Goal: Task Accomplishment & Management: Use online tool/utility

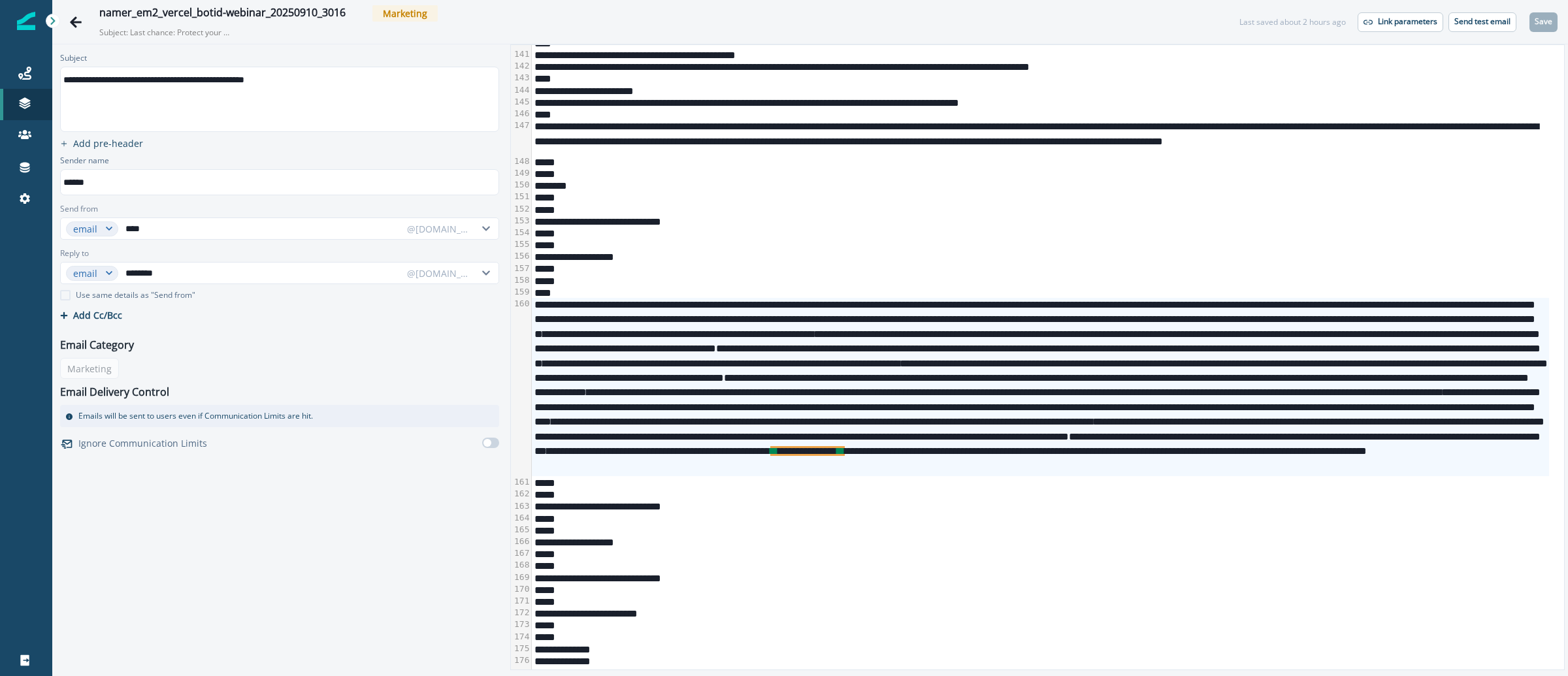
scroll to position [2345, 0]
click at [1479, 26] on p "Send test email" at bounding box center [1481, 21] width 56 height 9
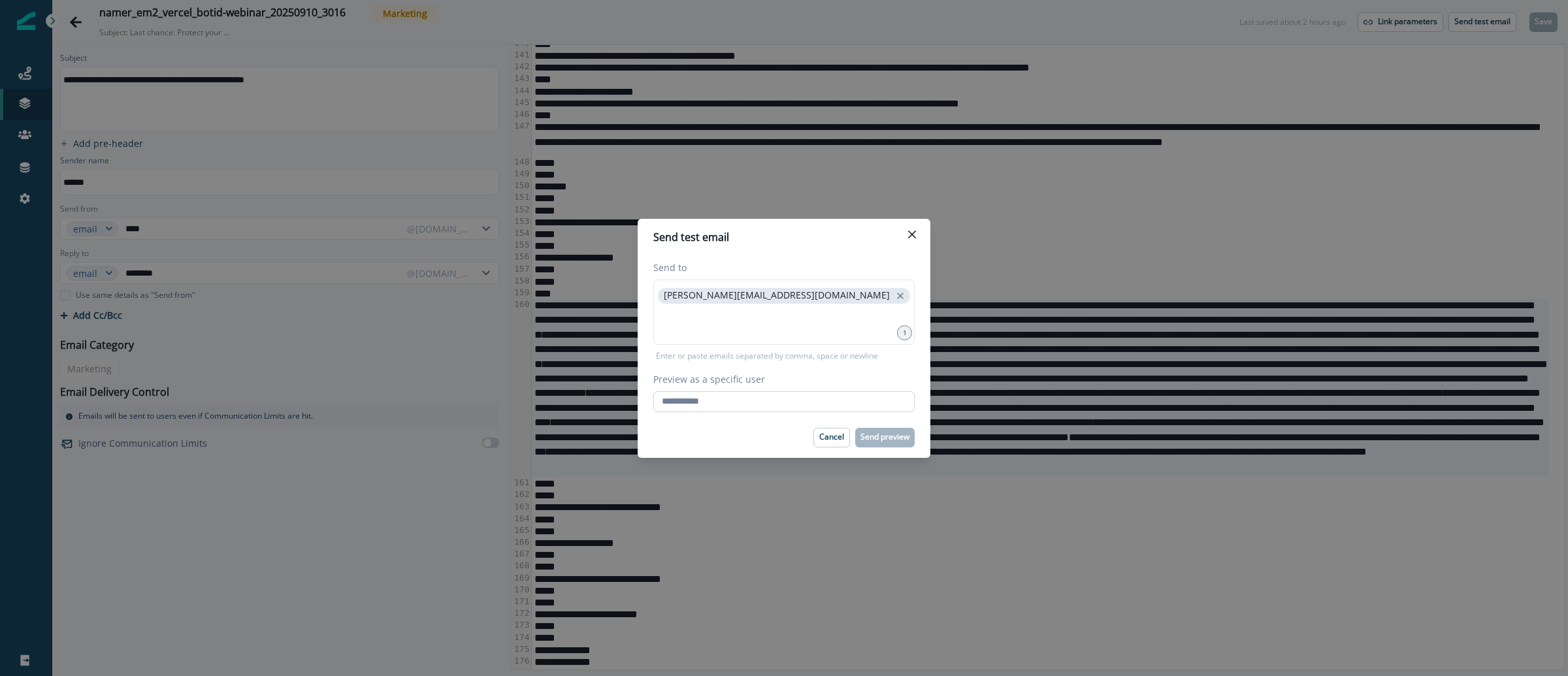
click at [785, 407] on input "Preview as a specific user" at bounding box center [784, 402] width 261 height 21
type input "*"
click at [872, 400] on input "Preview as a specific user" at bounding box center [784, 402] width 261 height 21
click at [0, 676] on com-1password-button at bounding box center [0, 676] width 0 height 0
type input "**********"
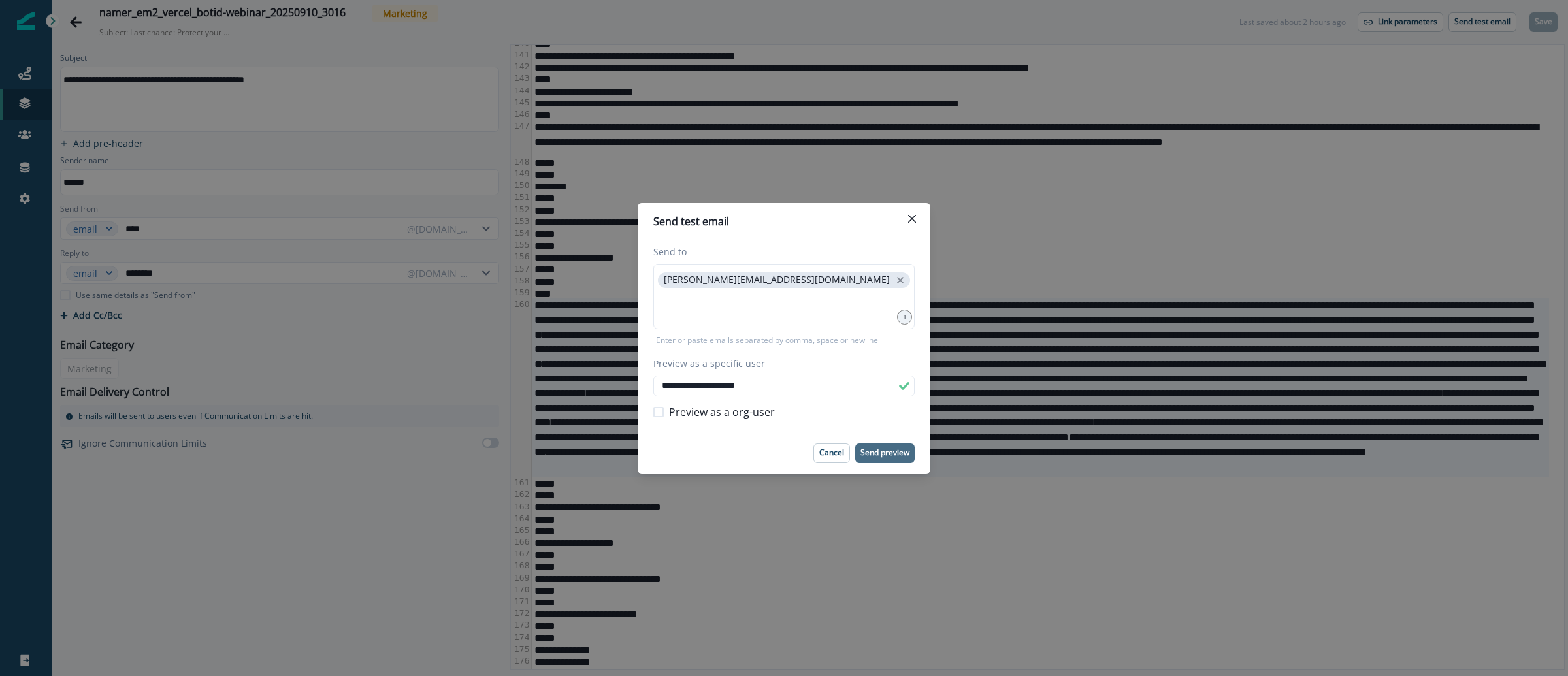
click at [887, 449] on p "Send preview" at bounding box center [884, 453] width 49 height 9
click at [912, 208] on button "Close" at bounding box center [912, 218] width 21 height 21
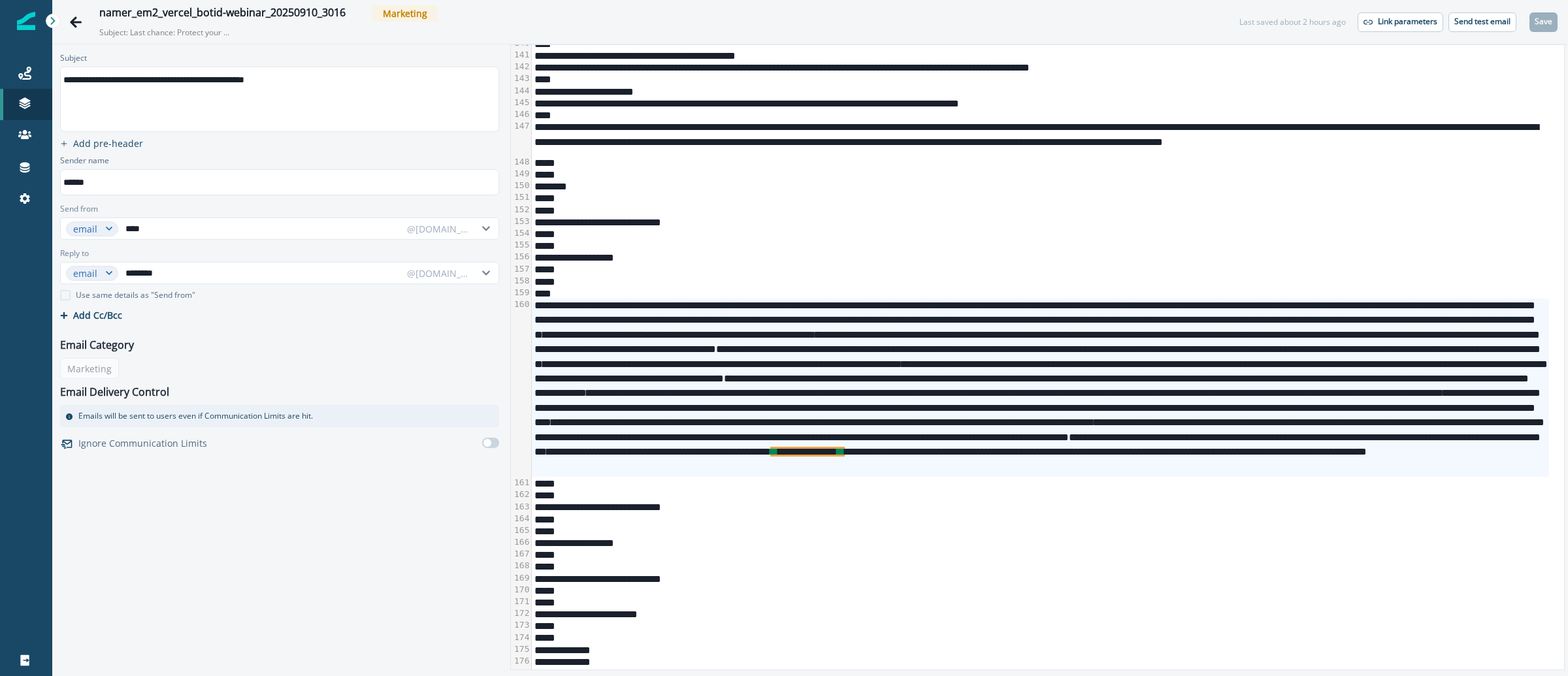
click at [807, 279] on div "*****" at bounding box center [1040, 281] width 1017 height 12
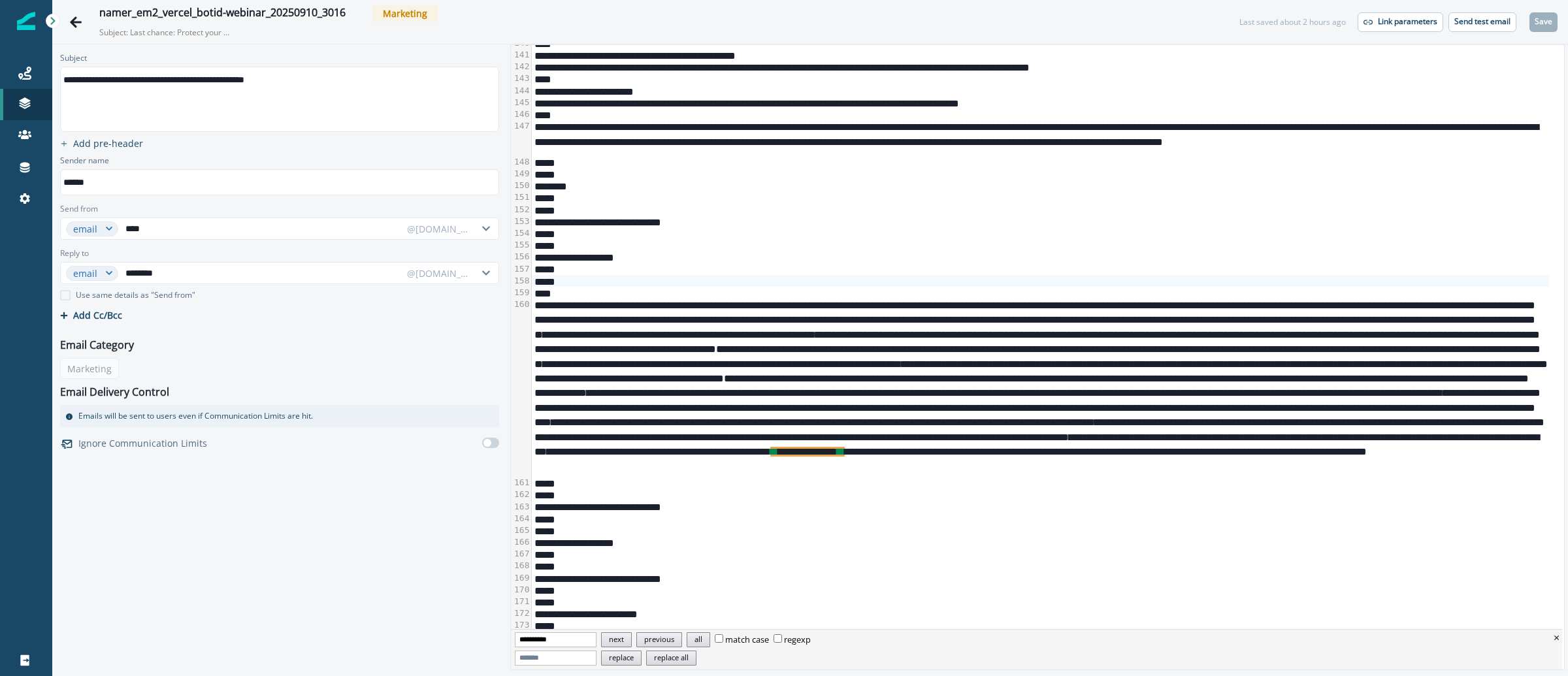
type input "**********"
click at [629, 642] on button "next" at bounding box center [616, 640] width 30 height 15
click at [729, 425] on div "**********" at bounding box center [1040, 388] width 1017 height 179
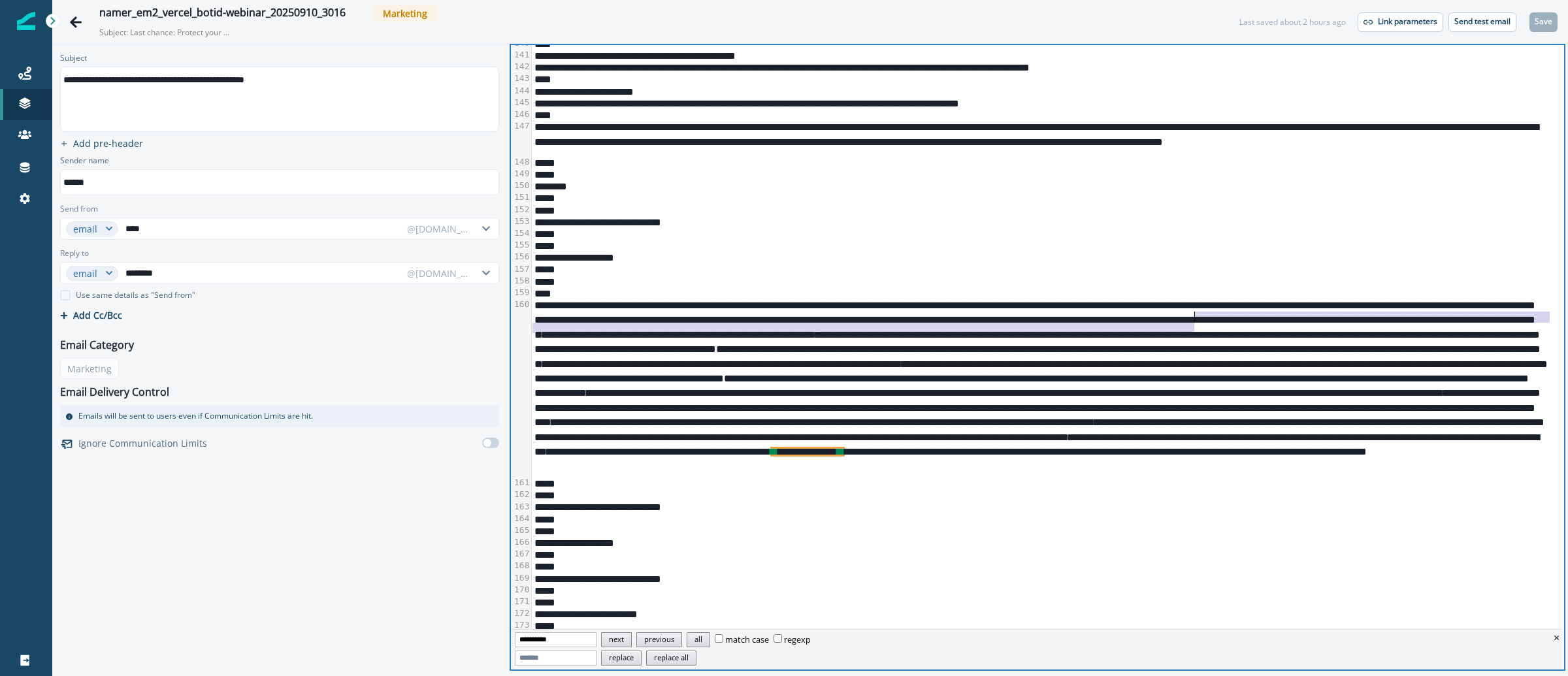
click at [1195, 322] on div "**********" at bounding box center [1040, 388] width 1017 height 179
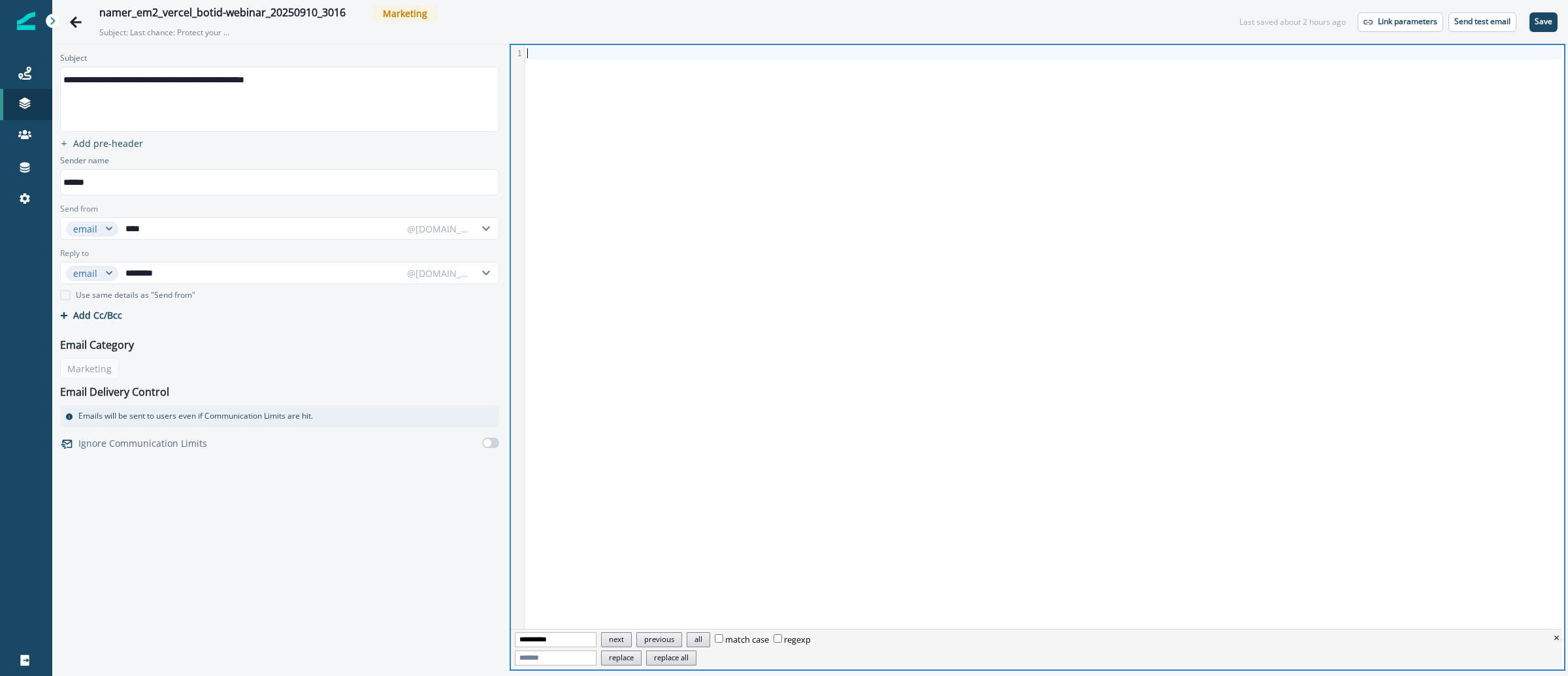
scroll to position [0, 0]
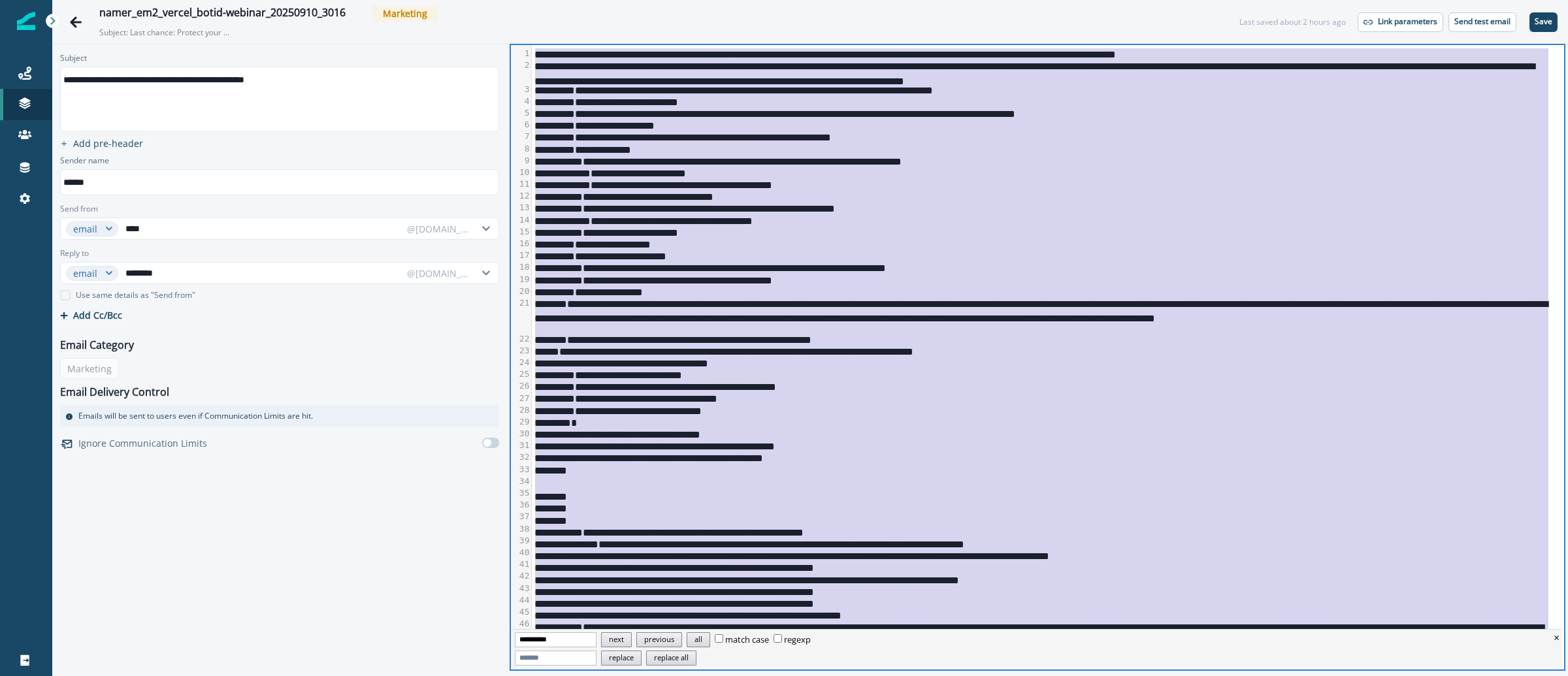
drag, startPoint x: 1208, startPoint y: 286, endPoint x: 1162, endPoint y: 455, distance: 175.1
click at [1210, 286] on div "********" at bounding box center [1040, 291] width 1017 height 12
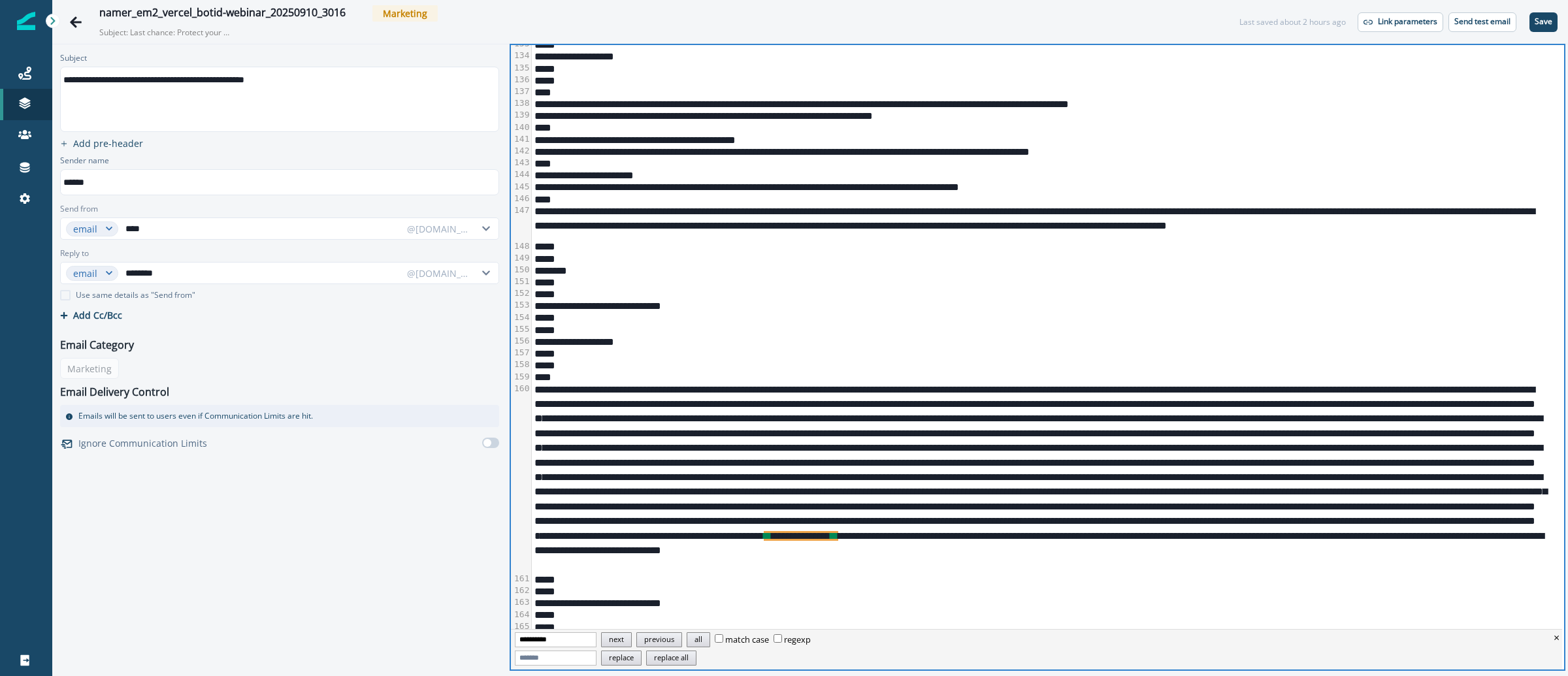
scroll to position [2419, 0]
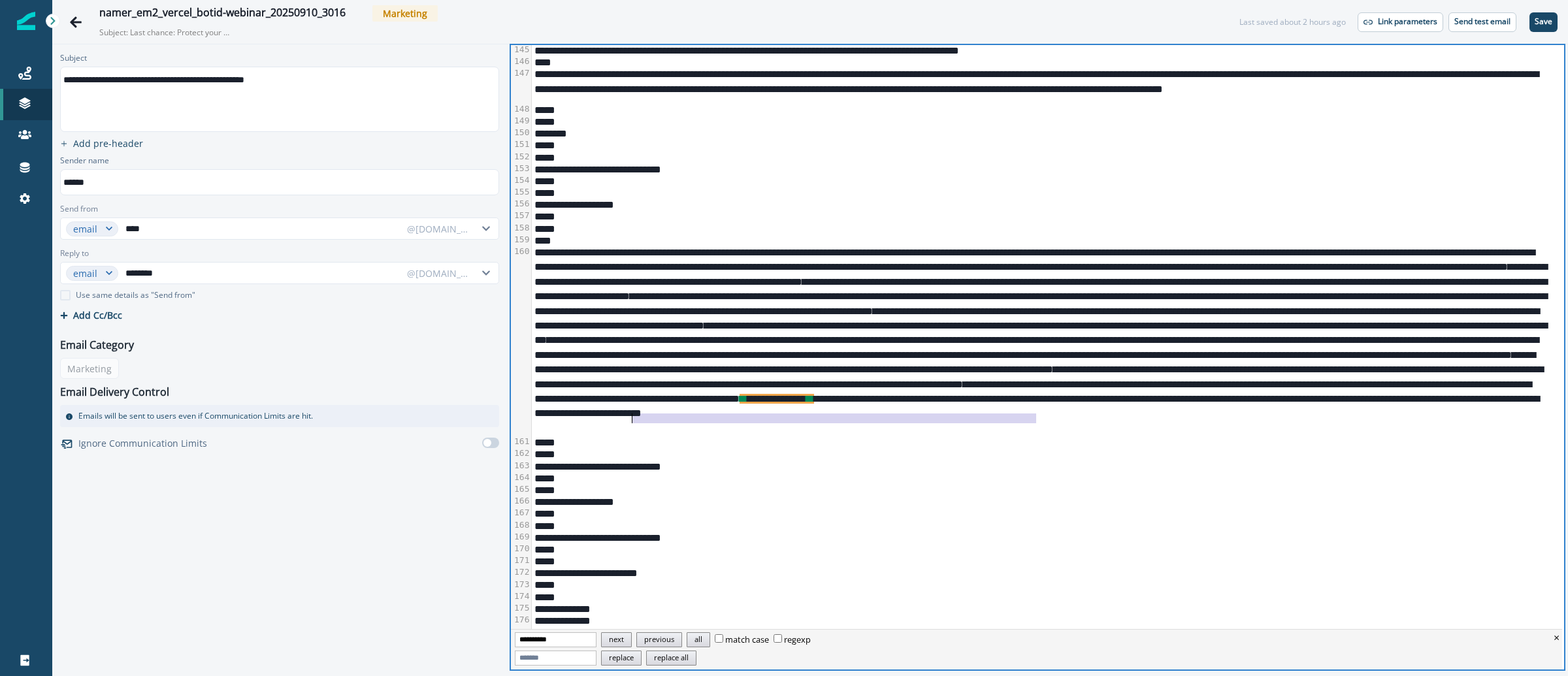
drag, startPoint x: 1035, startPoint y: 415, endPoint x: 632, endPoint y: 420, distance: 403.0
click at [632, 420] on div "**********" at bounding box center [1040, 341] width 1017 height 190
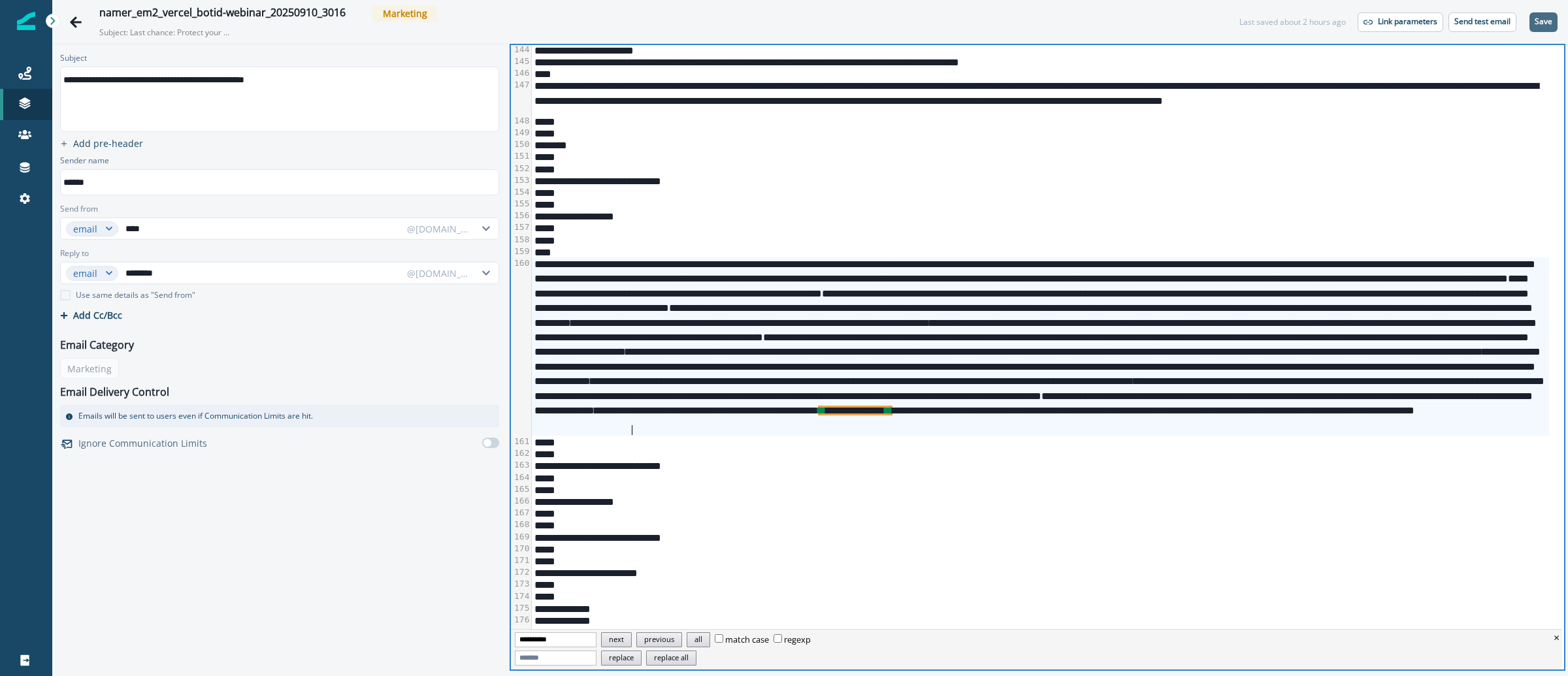
click at [1551, 13] on button "Save" at bounding box center [1543, 21] width 29 height 19
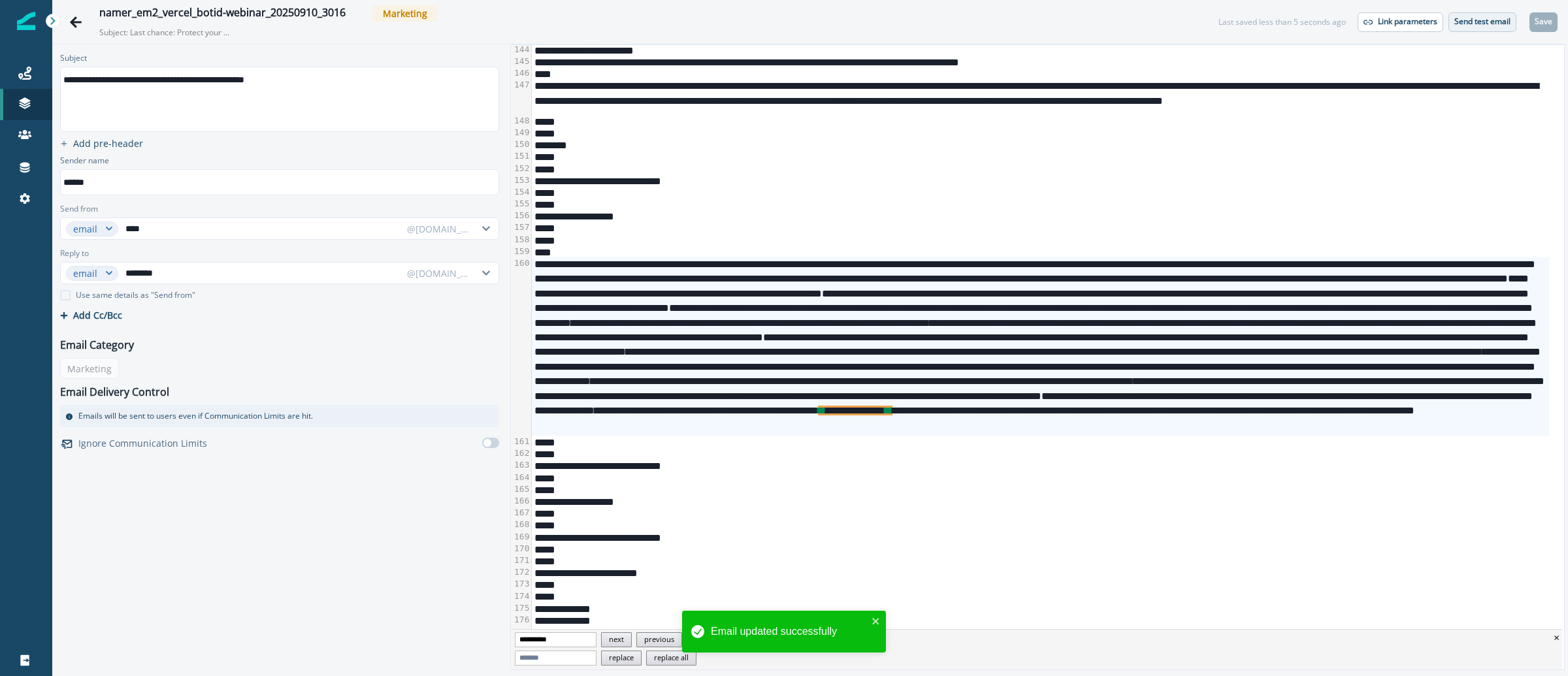
click at [1494, 24] on p "Send test email" at bounding box center [1481, 21] width 56 height 9
click at [1483, 18] on p "Send test email" at bounding box center [1481, 21] width 56 height 9
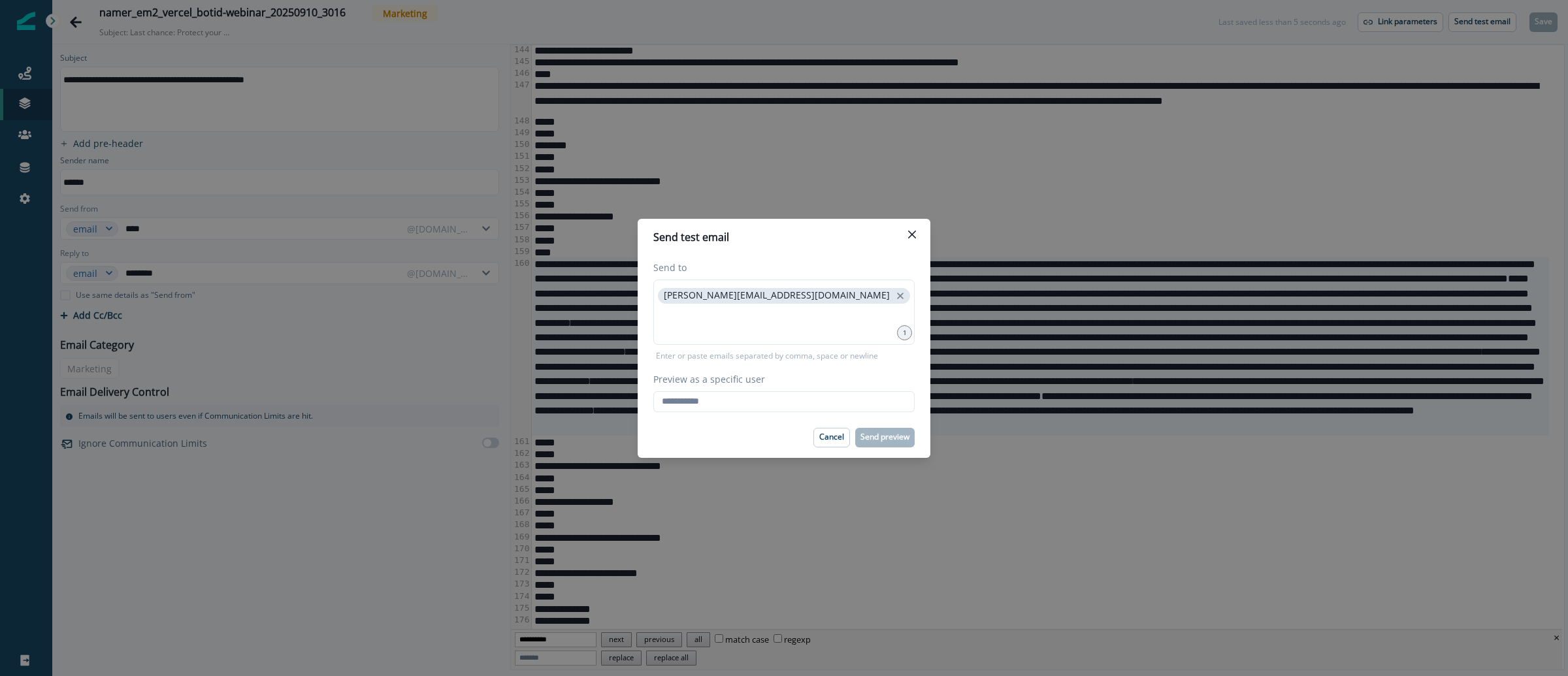
click at [749, 428] on div "Cancel Send preview" at bounding box center [784, 437] width 261 height 19
click at [748, 405] on input "Preview as a specific user" at bounding box center [784, 402] width 261 height 21
type input "**********"
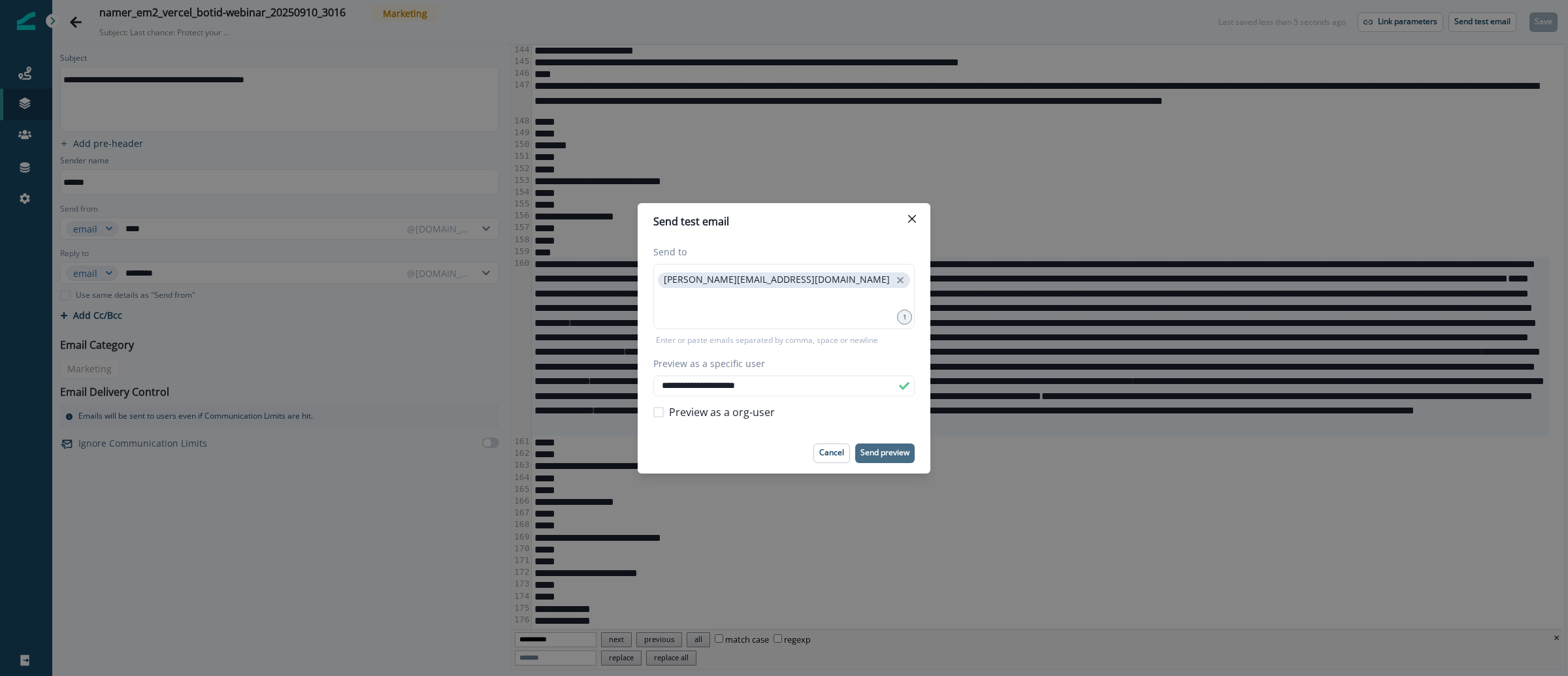
click at [877, 451] on p "Send preview" at bounding box center [884, 453] width 49 height 9
click at [892, 449] on p "Send preview" at bounding box center [884, 453] width 49 height 9
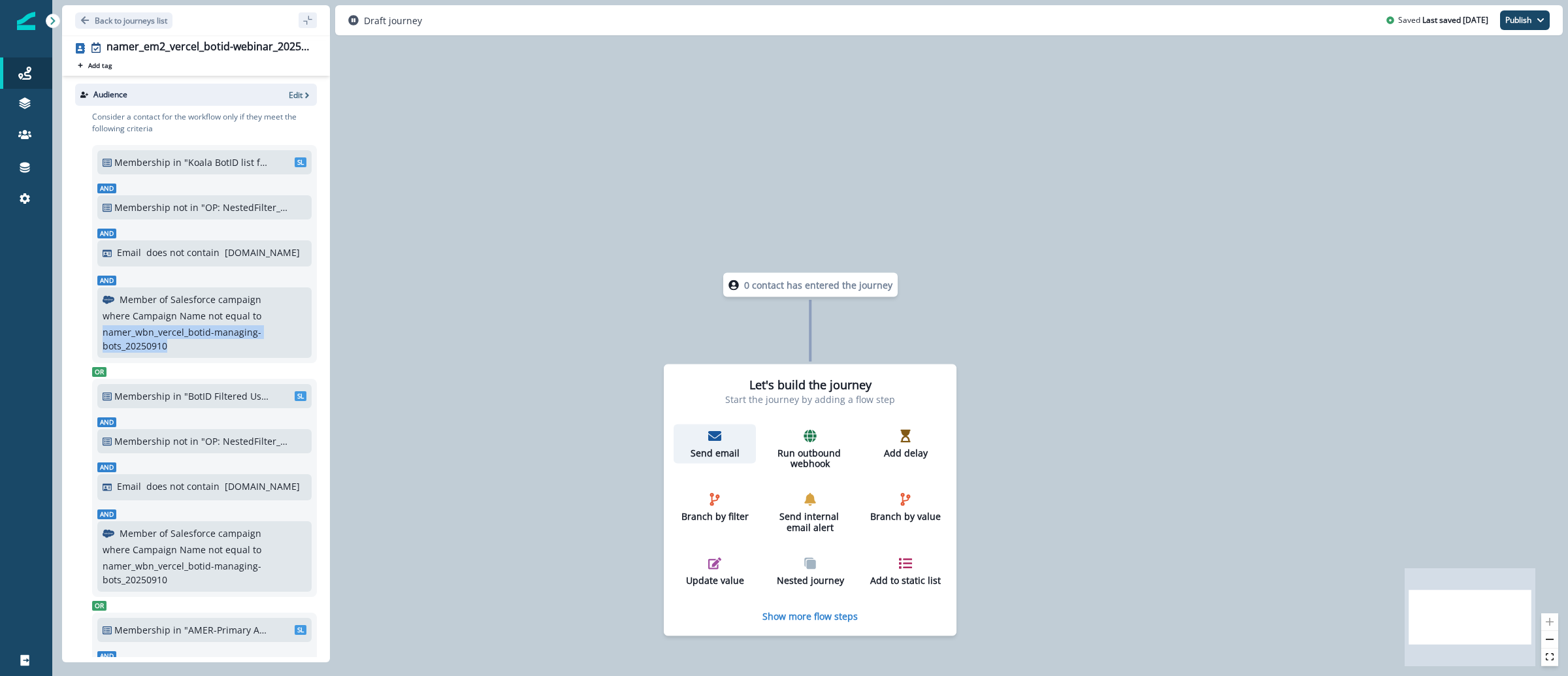
click at [722, 453] on p "Send email" at bounding box center [714, 453] width 72 height 11
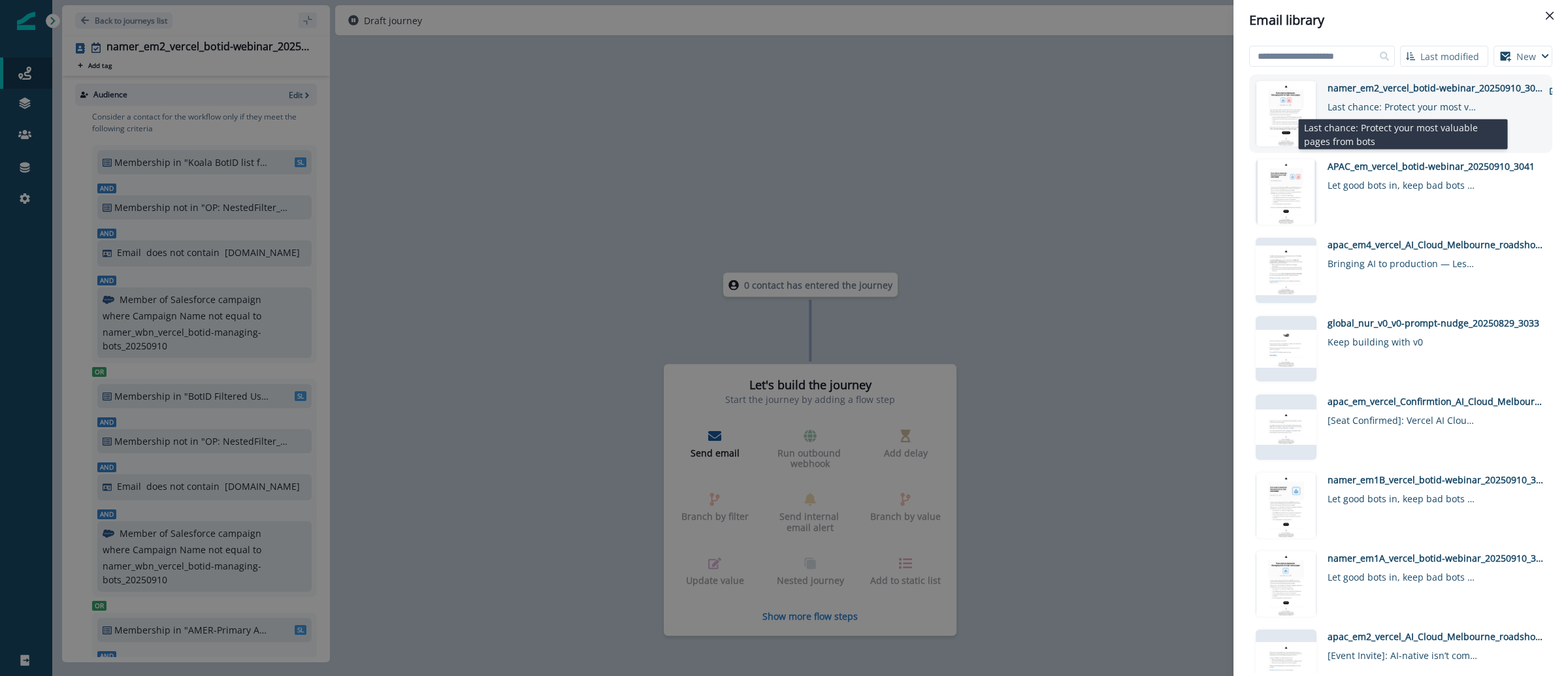
click at [1421, 105] on div "Last chance: Protect your most valuable pages from bots" at bounding box center [1402, 104] width 150 height 19
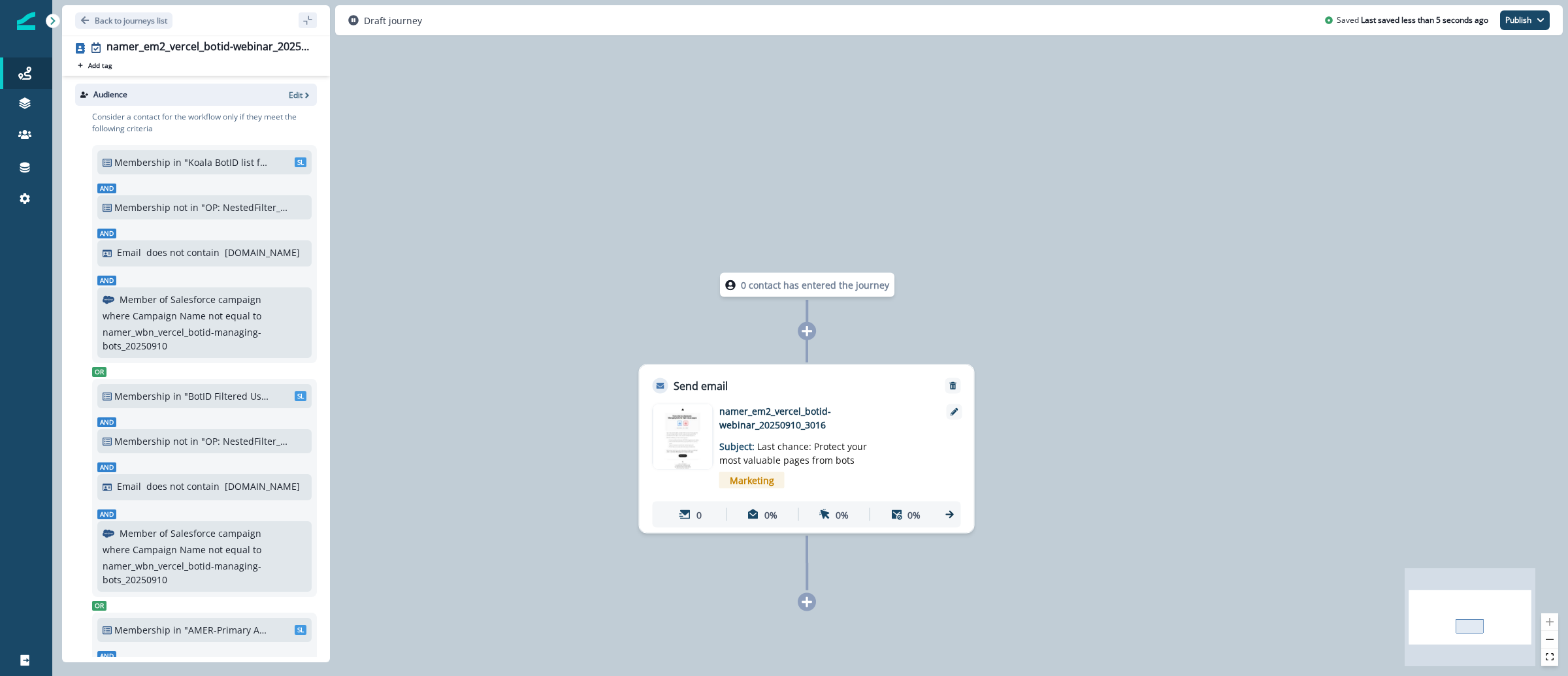
click at [363, 181] on div "0 contact has entered the journey Send email Email asset changed, journey repor…" at bounding box center [810, 338] width 1516 height 676
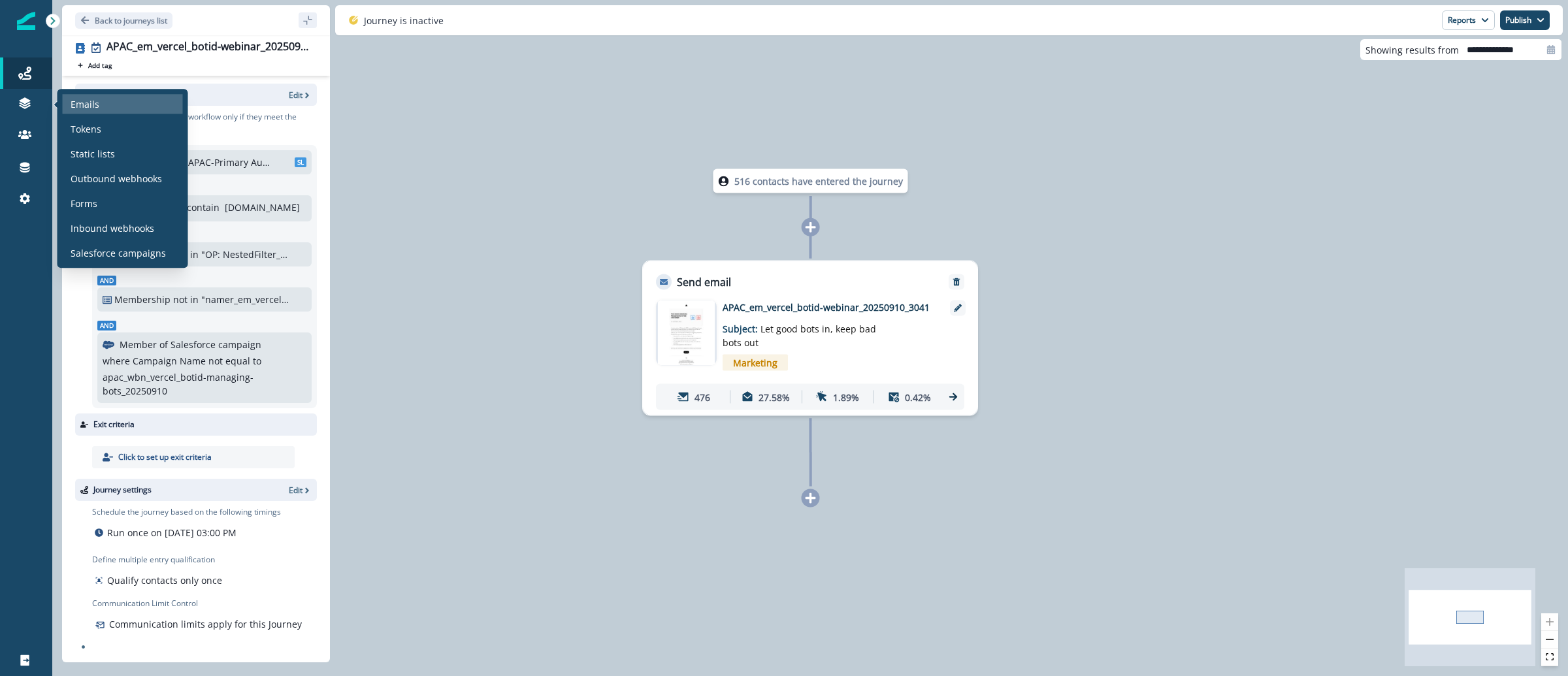
click at [94, 107] on p "Emails" at bounding box center [85, 104] width 29 height 14
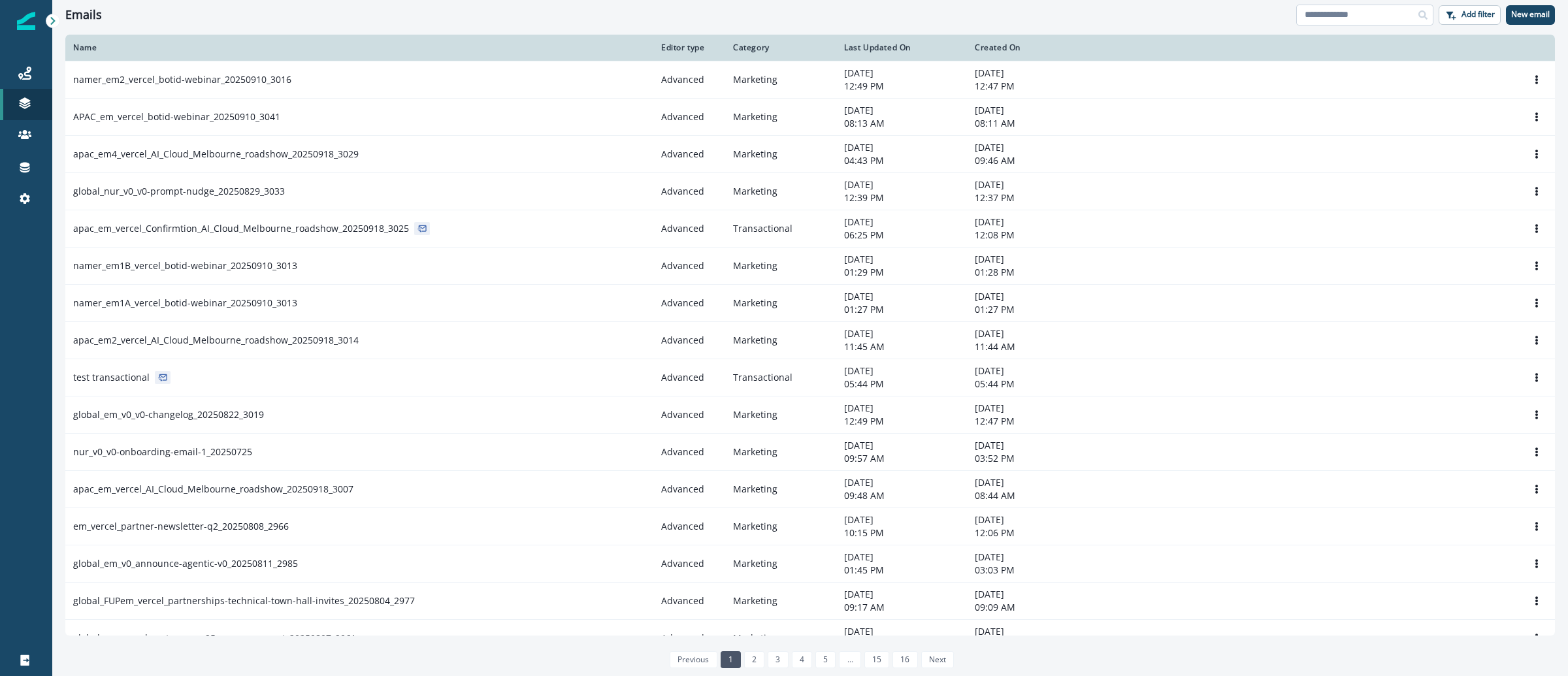
click at [1400, 17] on input at bounding box center [1365, 15] width 137 height 21
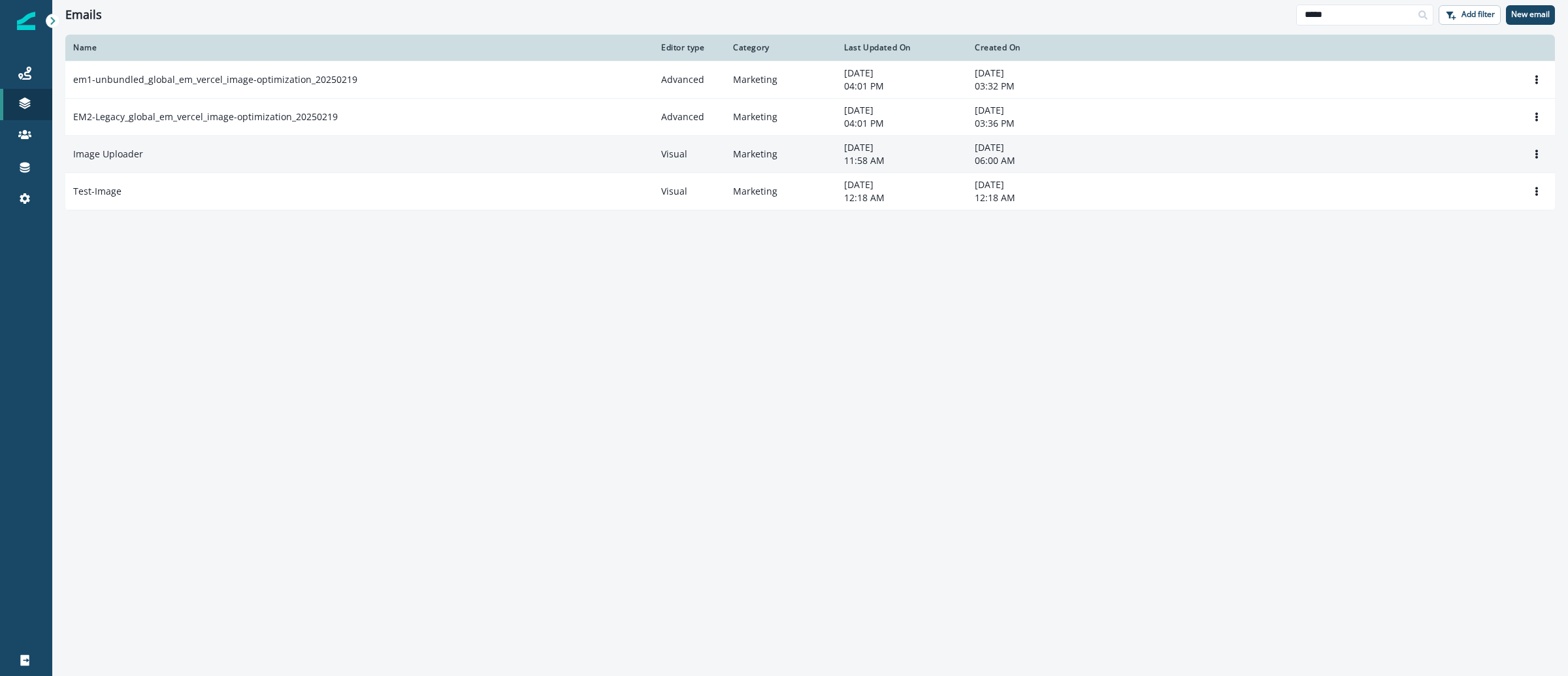
type input "*****"
click at [164, 157] on div "Image Uploader" at bounding box center [359, 154] width 573 height 13
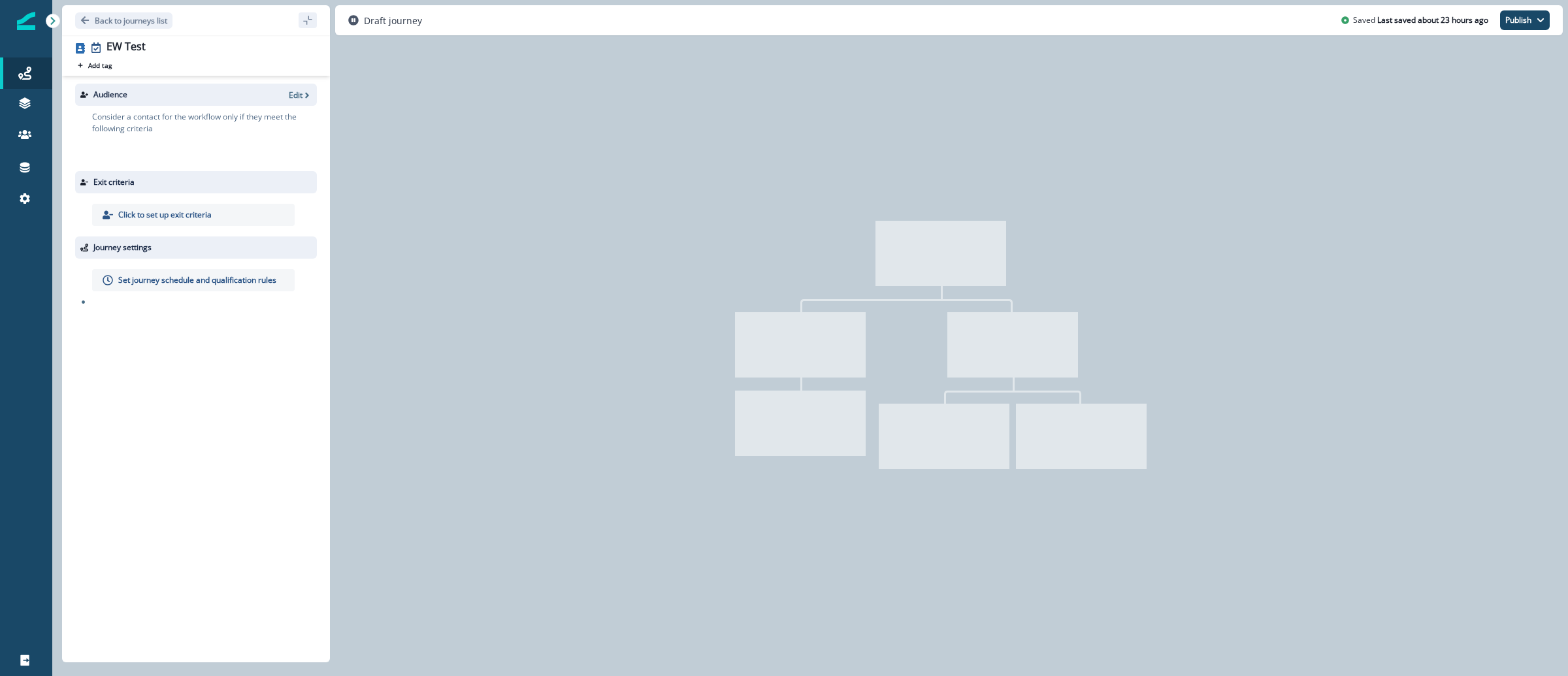
click at [24, 24] on img at bounding box center [26, 21] width 18 height 18
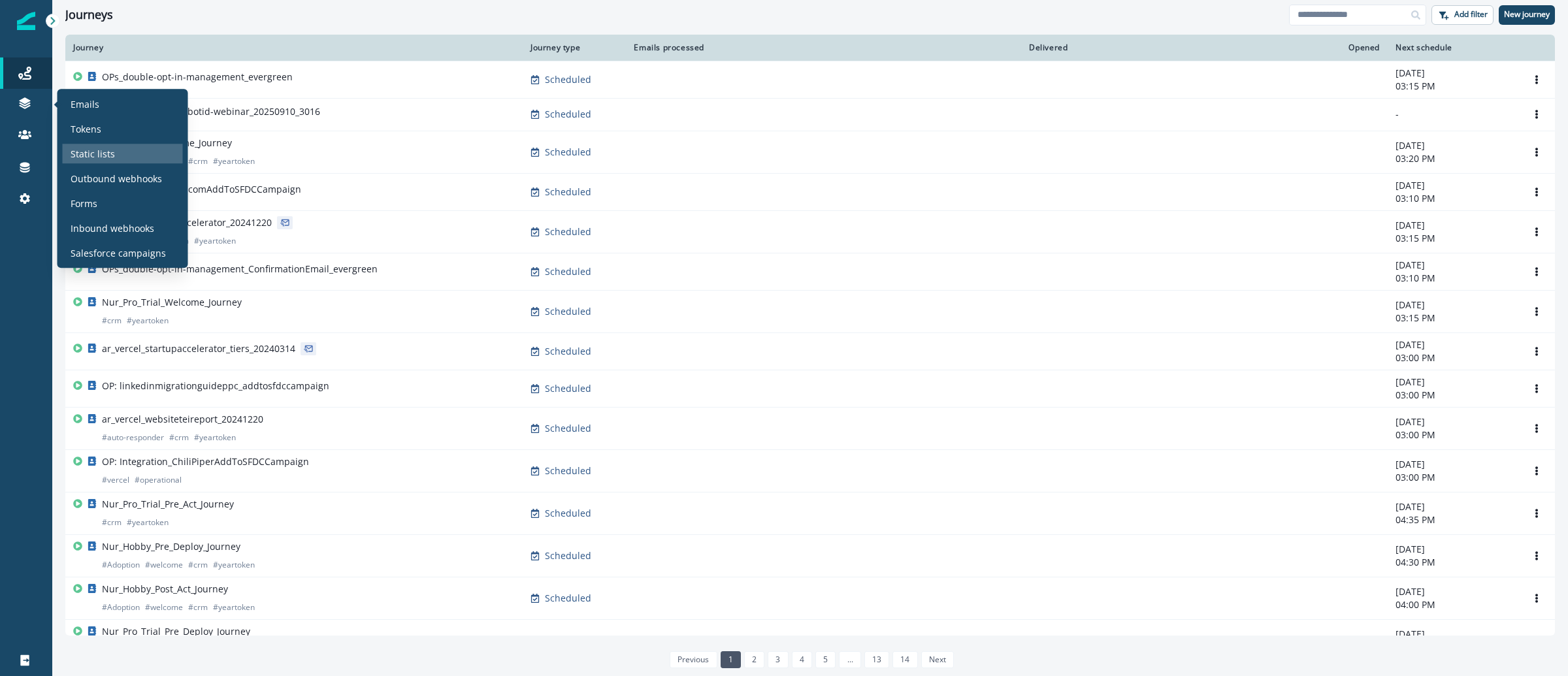
click at [143, 147] on div "Static lists" at bounding box center [122, 153] width 121 height 19
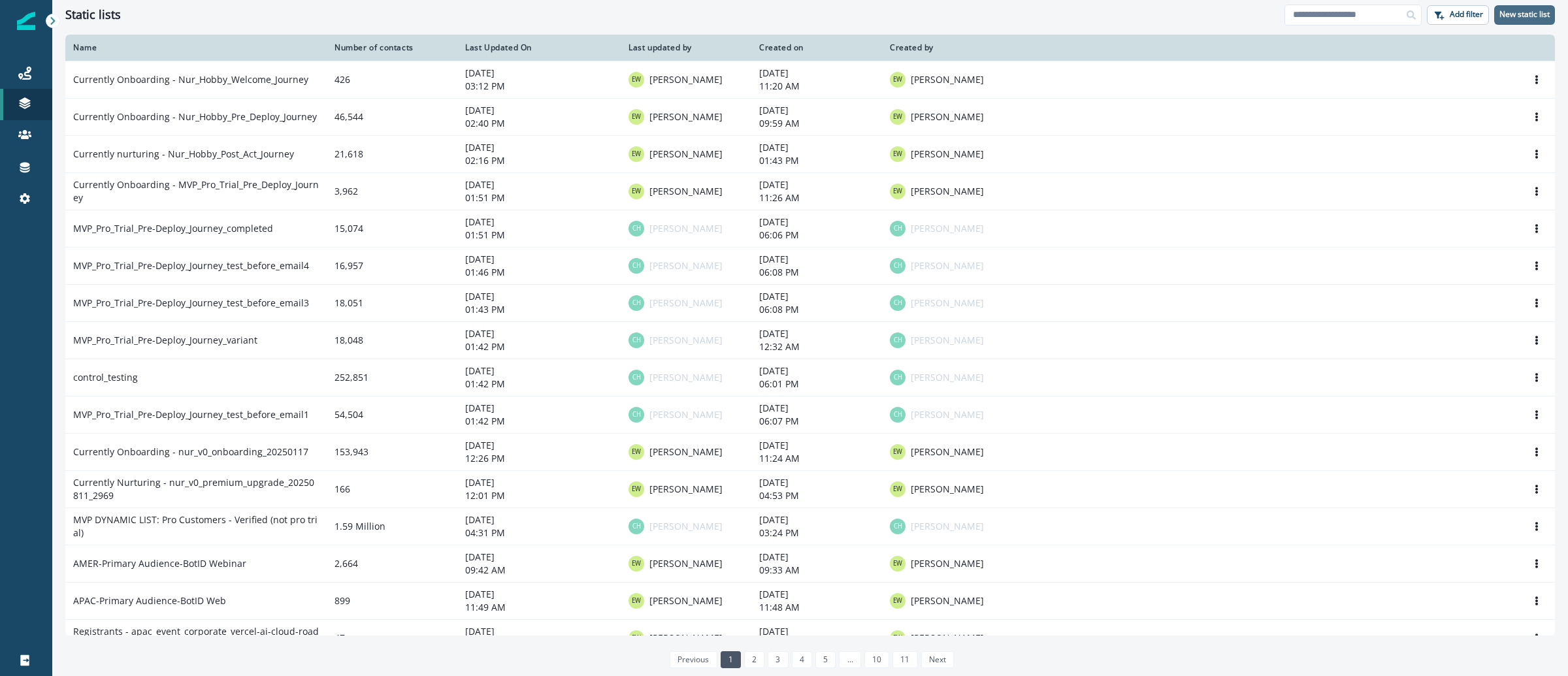
click at [1524, 21] on button "New static list" at bounding box center [1525, 15] width 61 height 19
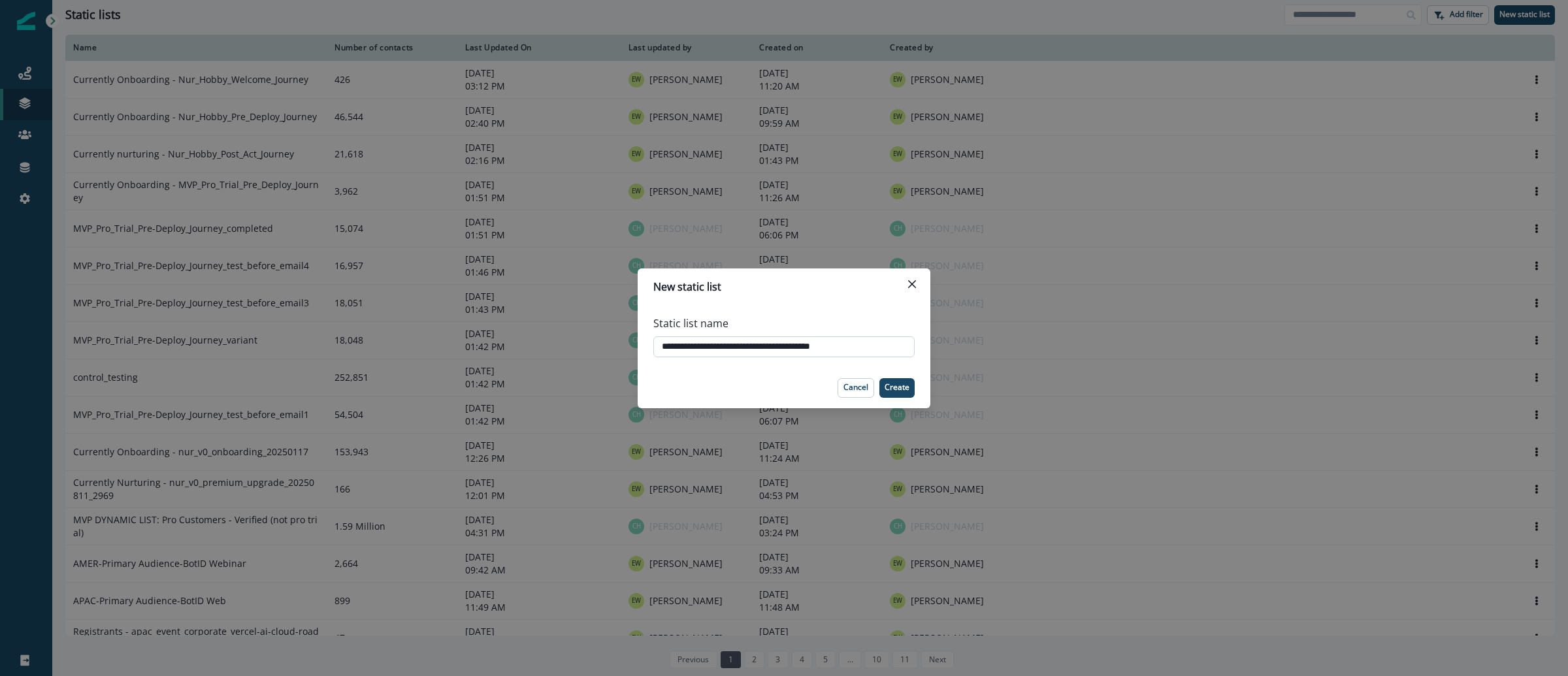
click at [665, 347] on input "**********" at bounding box center [784, 346] width 261 height 21
type input "**********"
click at [903, 383] on p "Create" at bounding box center [897, 388] width 25 height 9
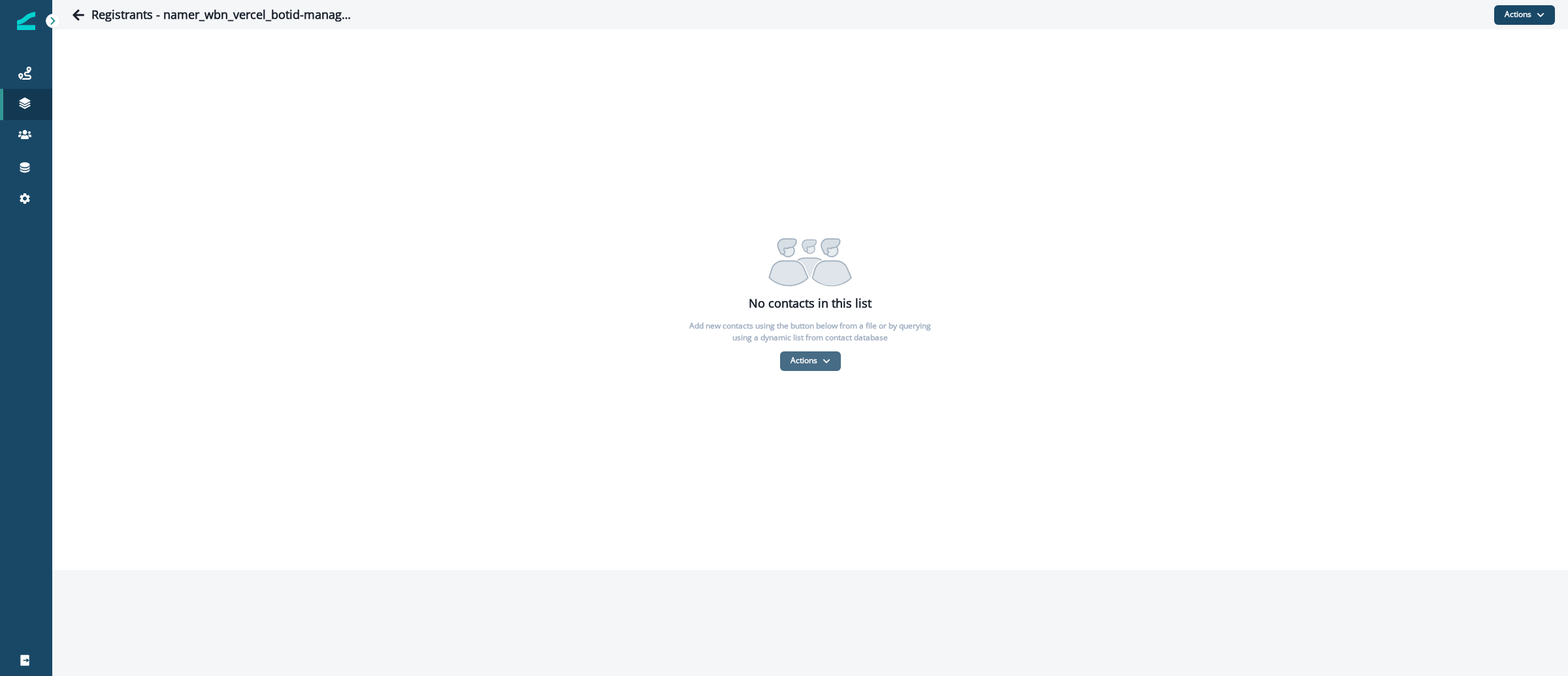
click at [803, 368] on button "Actions" at bounding box center [810, 361] width 61 height 19
click at [813, 415] on button "From a CSV file" at bounding box center [839, 416] width 116 height 21
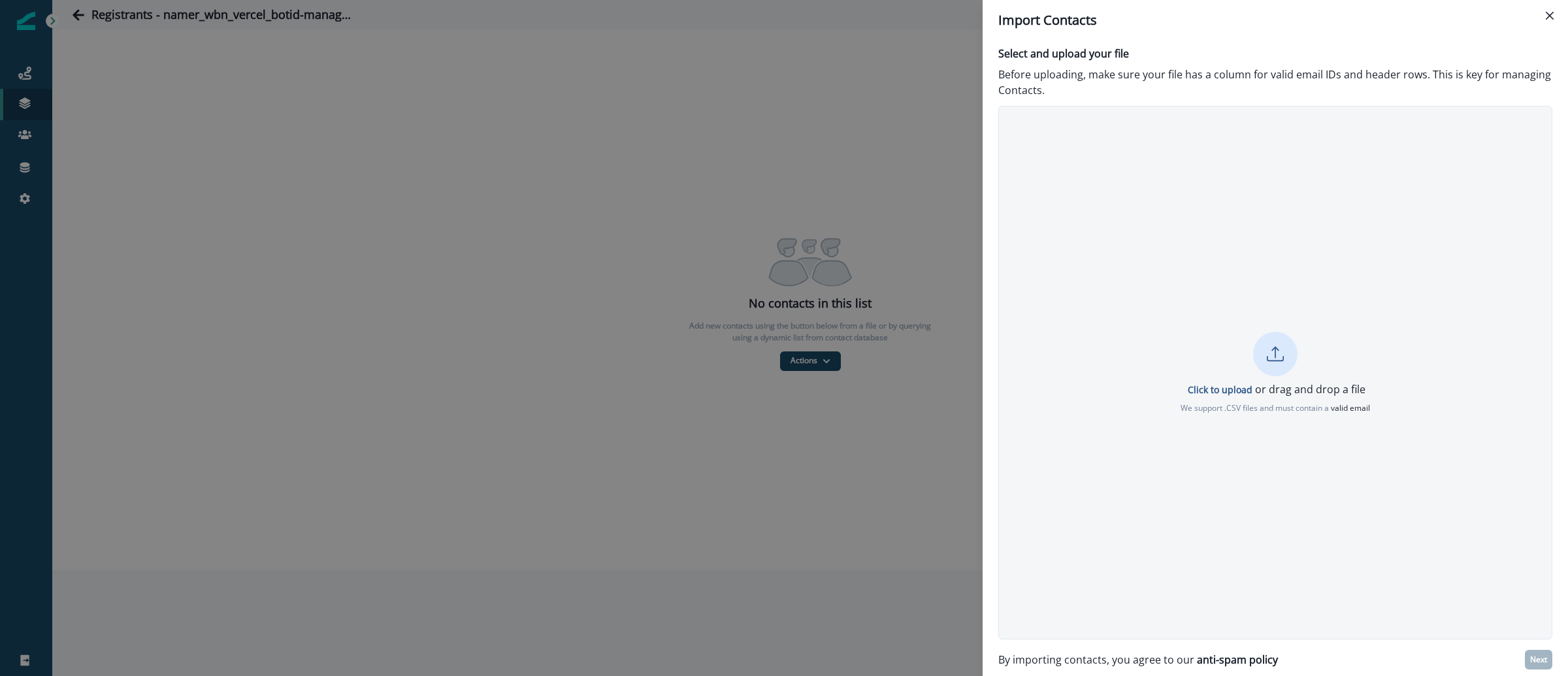
click at [1229, 397] on div "Click to upload or drag and drop a file We support .CSV files and must contain …" at bounding box center [1275, 372] width 552 height 82
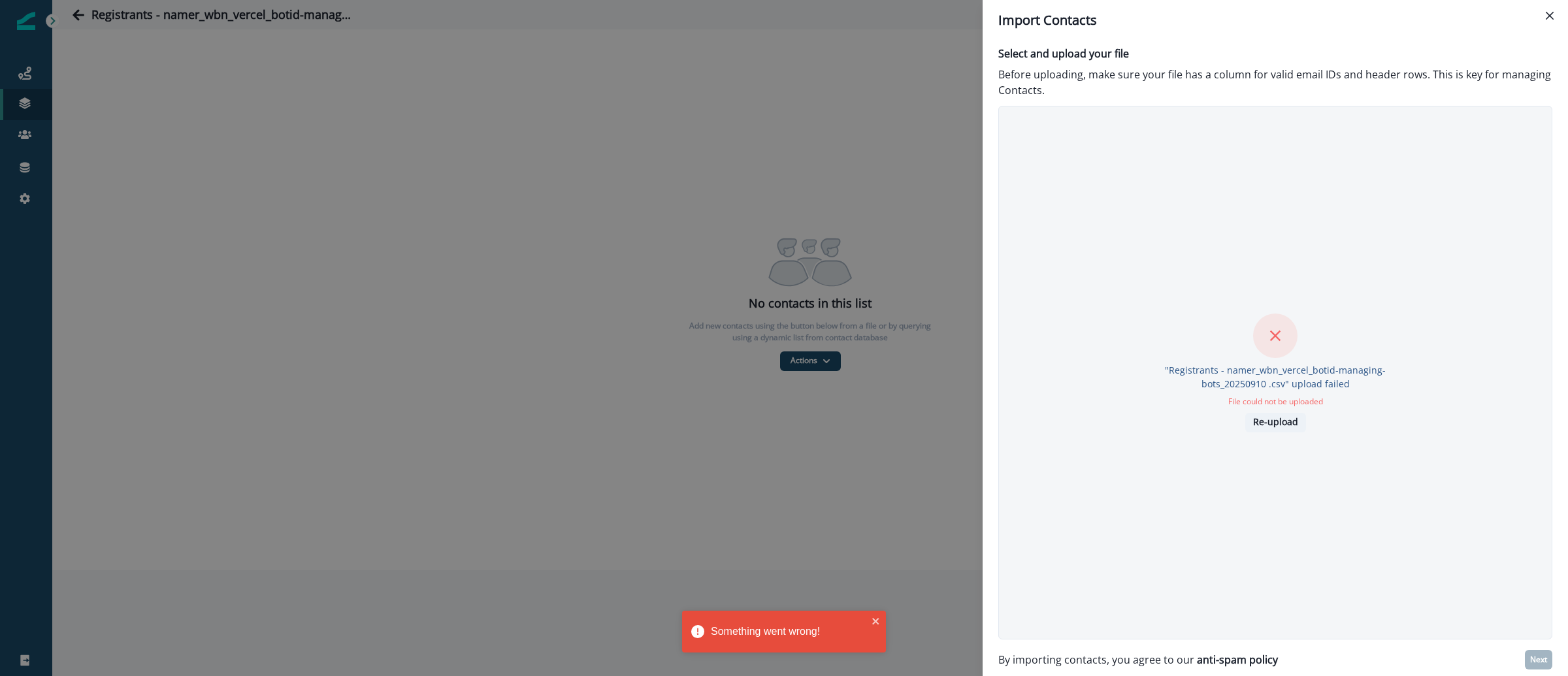
click at [1283, 426] on p "Re-upload" at bounding box center [1275, 423] width 45 height 11
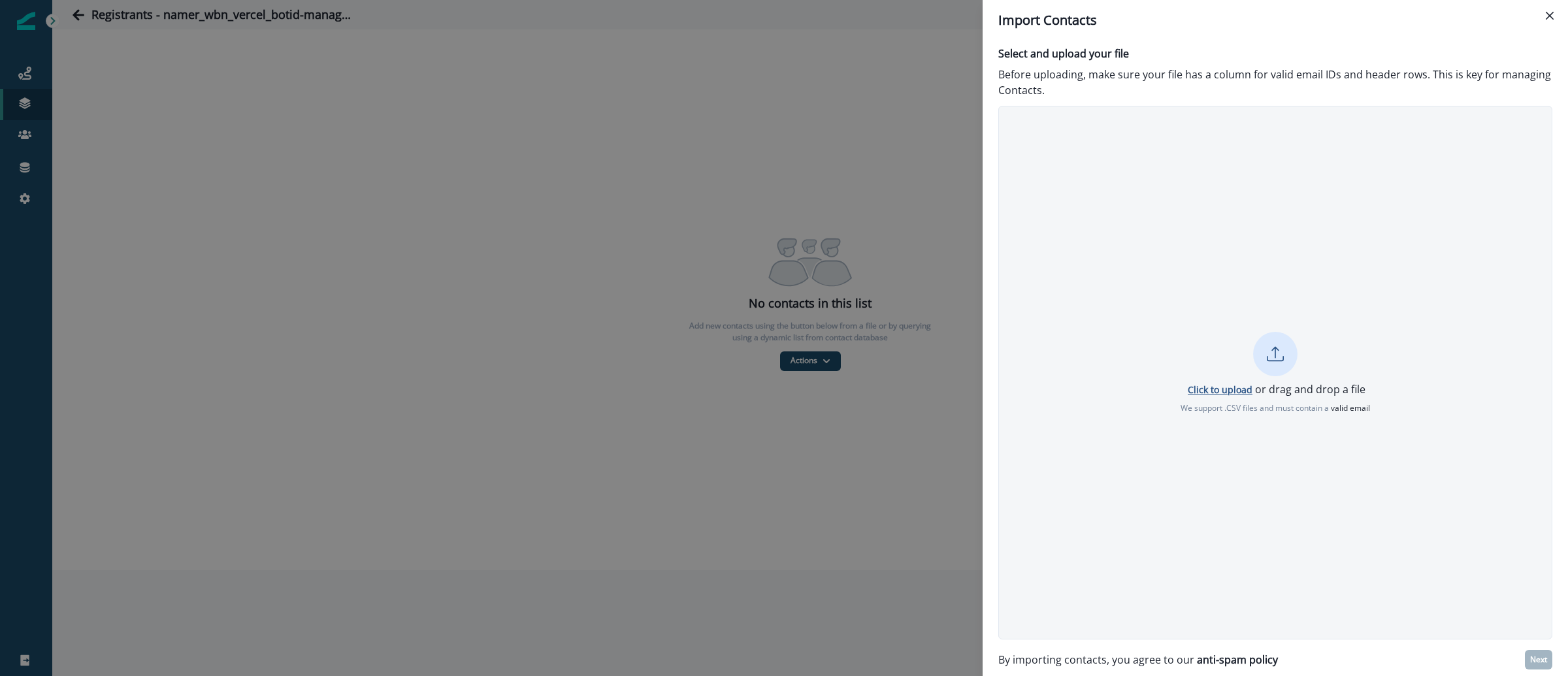
click at [1215, 390] on p "Click to upload" at bounding box center [1220, 390] width 64 height 12
click at [1534, 665] on button "Next" at bounding box center [1539, 659] width 28 height 19
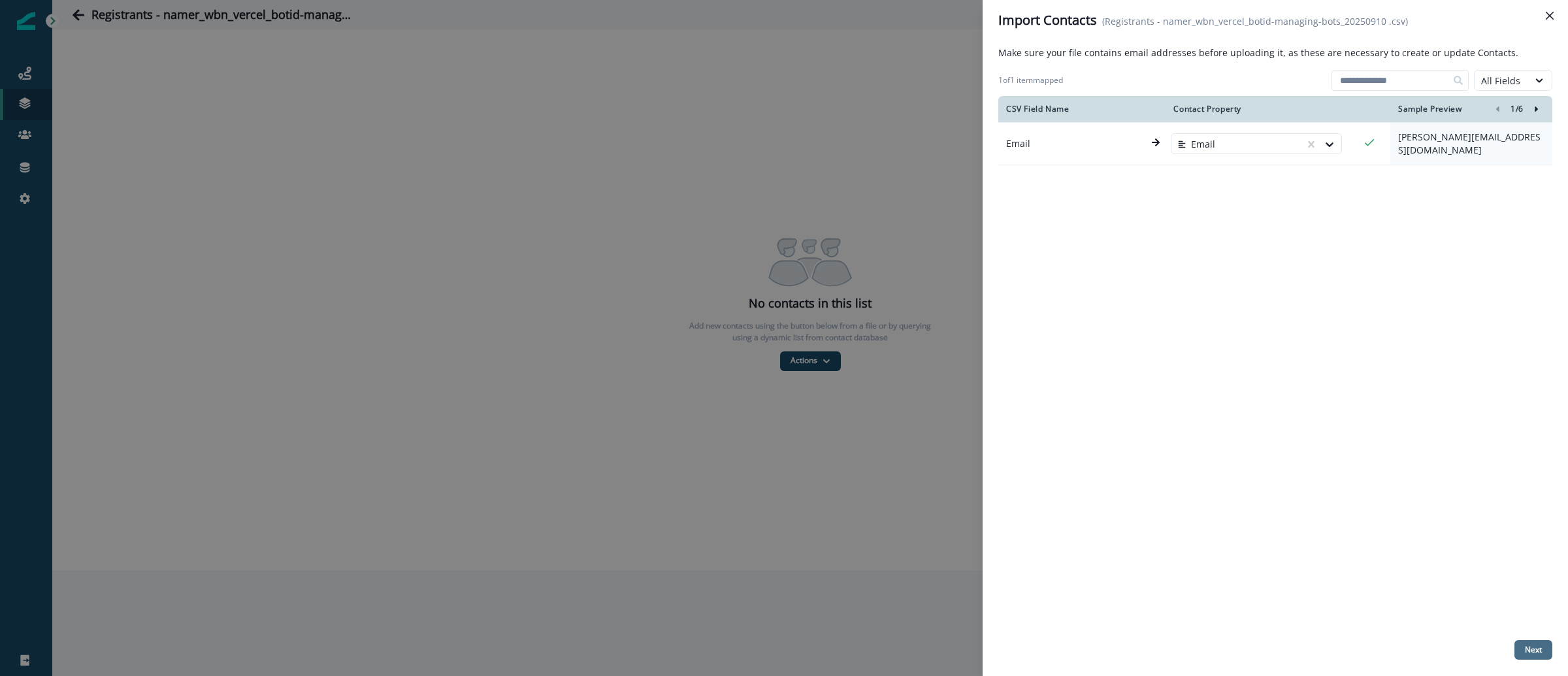
click at [1548, 647] on button "Next" at bounding box center [1533, 649] width 38 height 19
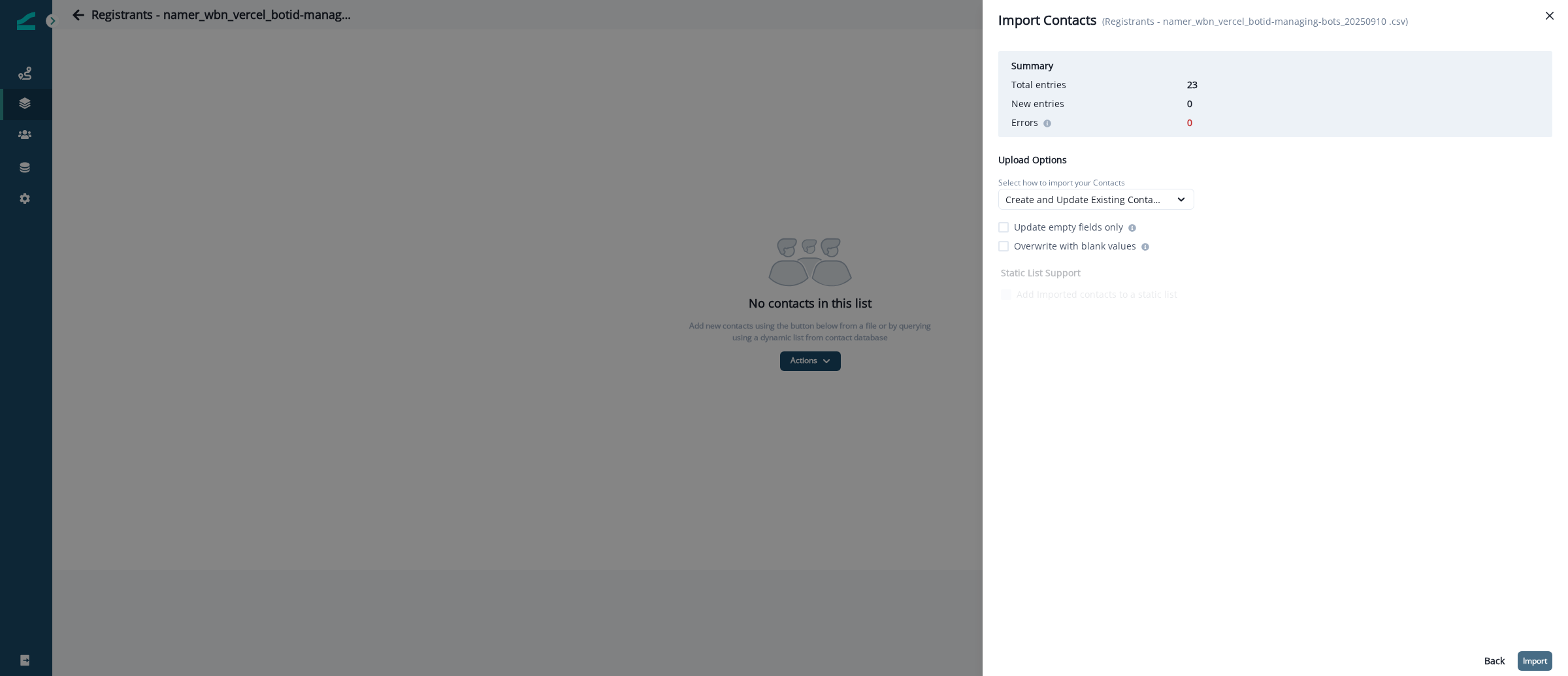
click at [1529, 663] on p "Import" at bounding box center [1535, 661] width 24 height 9
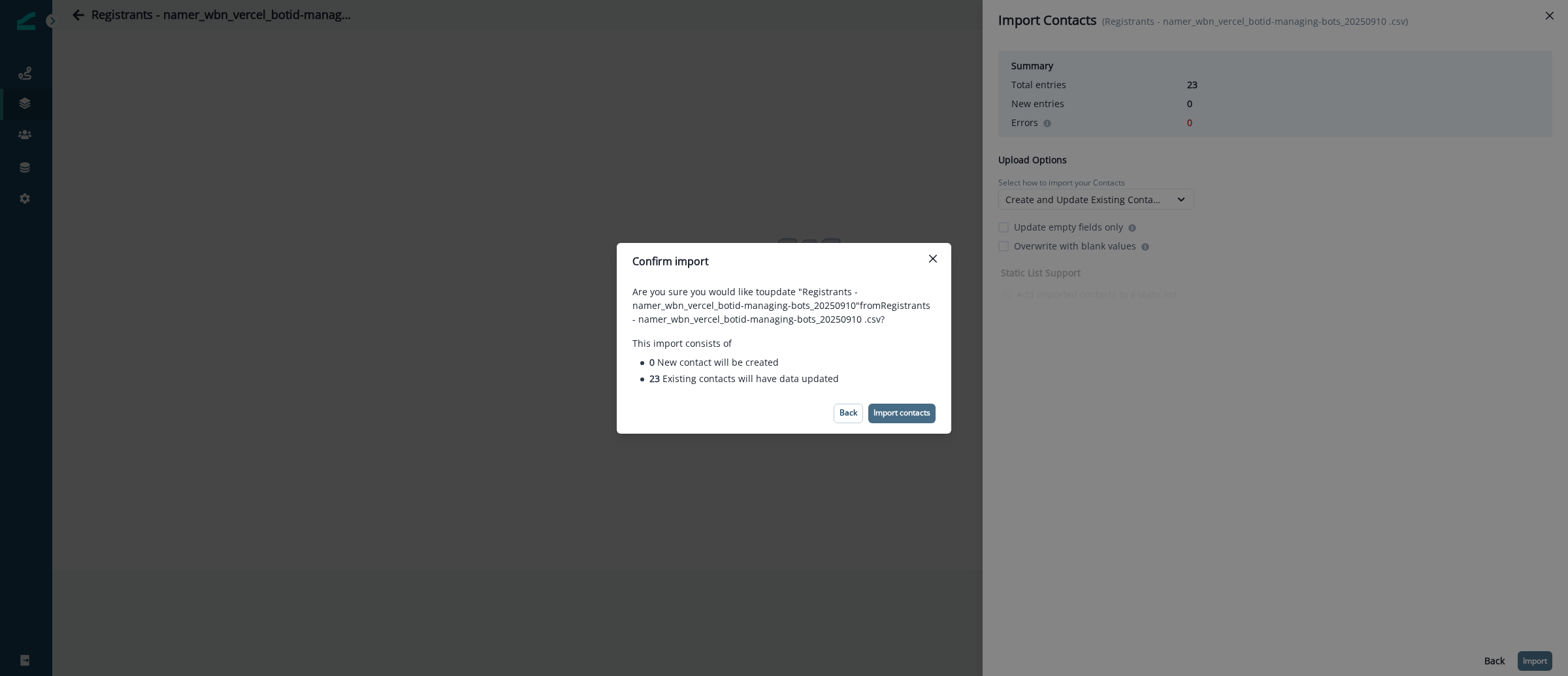
click at [915, 413] on p "Import contacts" at bounding box center [902, 413] width 57 height 9
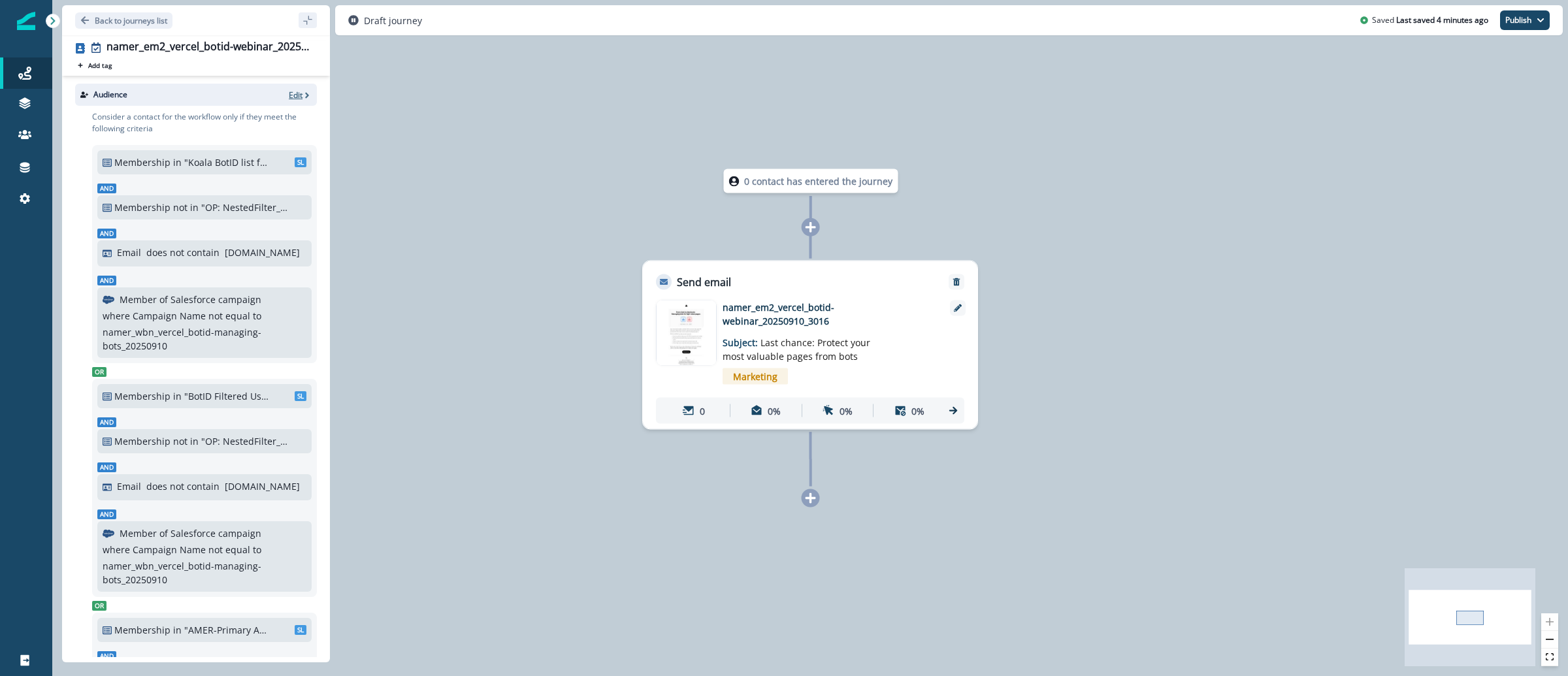
click at [289, 93] on p "Edit" at bounding box center [296, 95] width 14 height 11
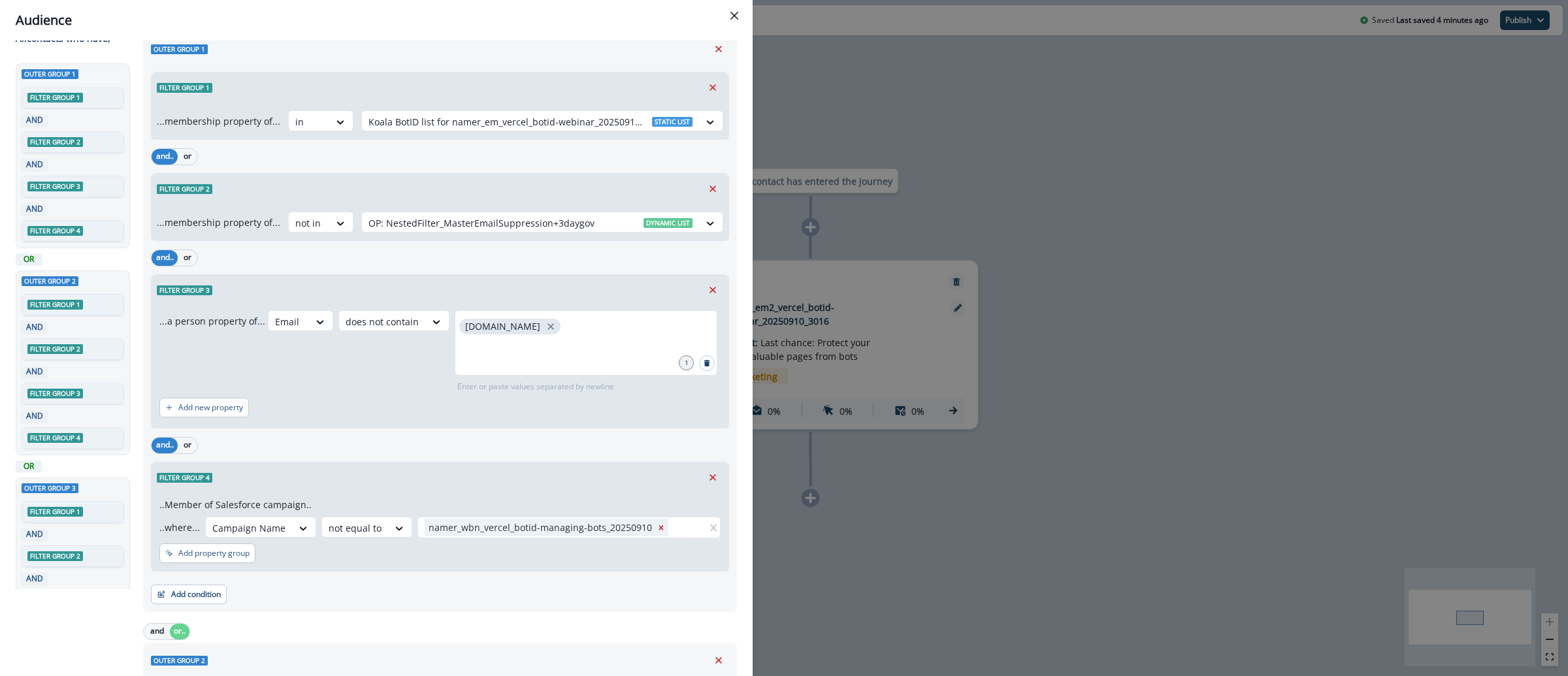
scroll to position [125, 0]
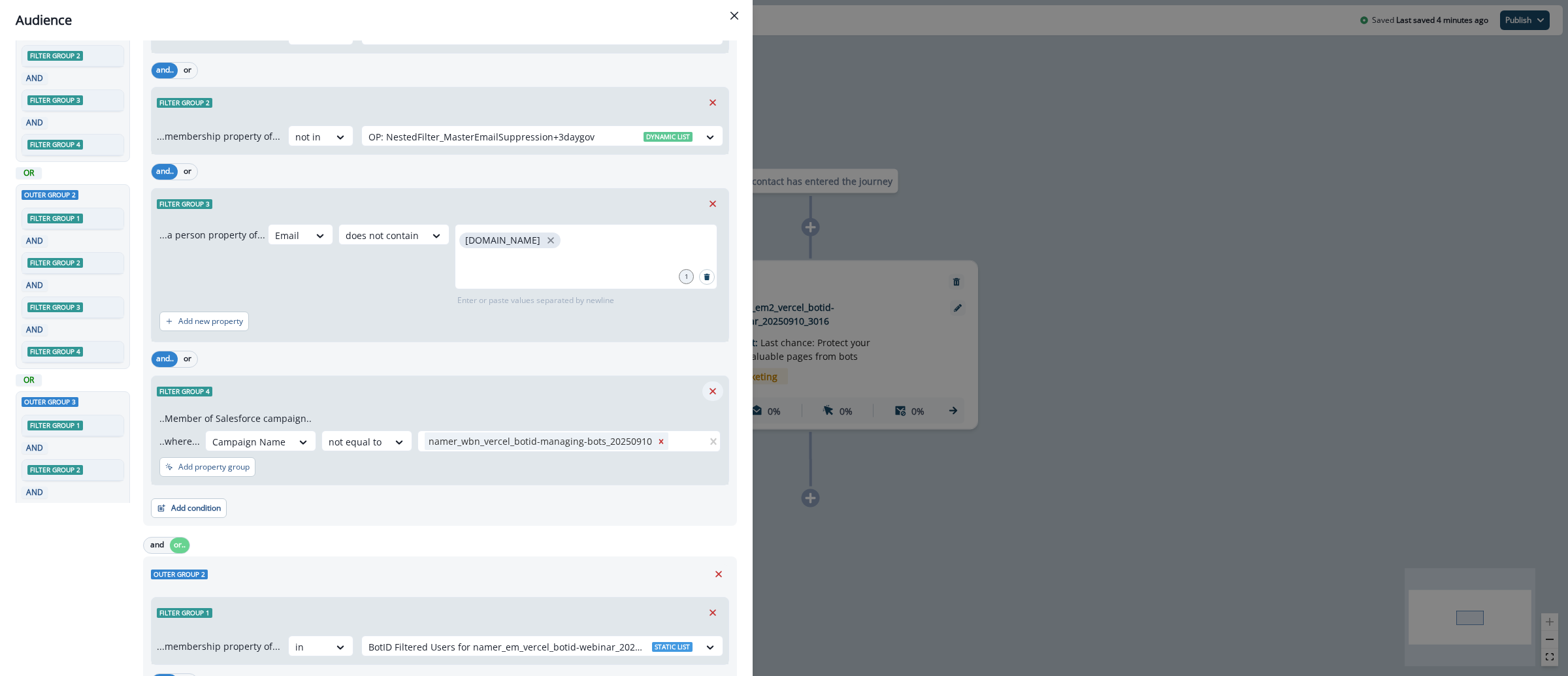
click at [707, 395] on icon "Remove" at bounding box center [713, 391] width 12 height 12
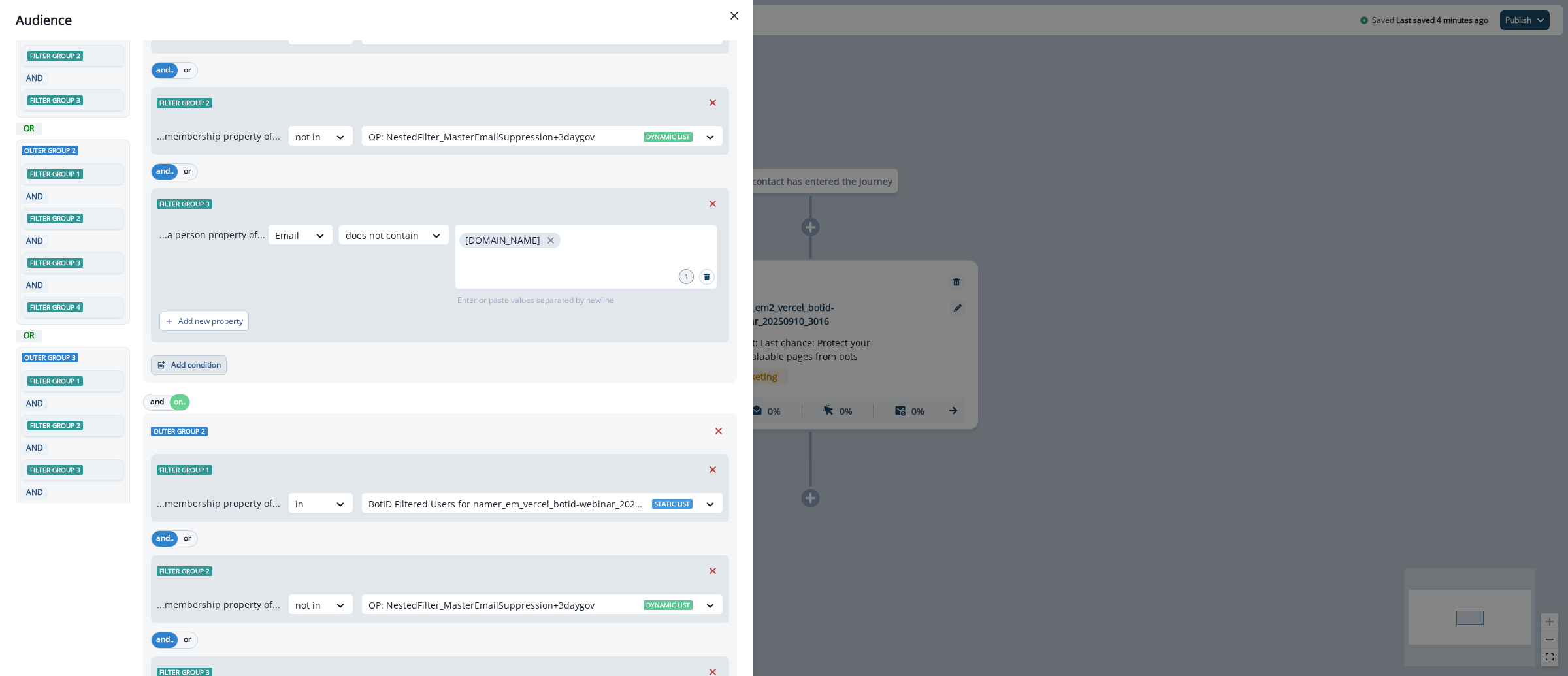
click at [204, 369] on button "Add condition" at bounding box center [189, 365] width 75 height 19
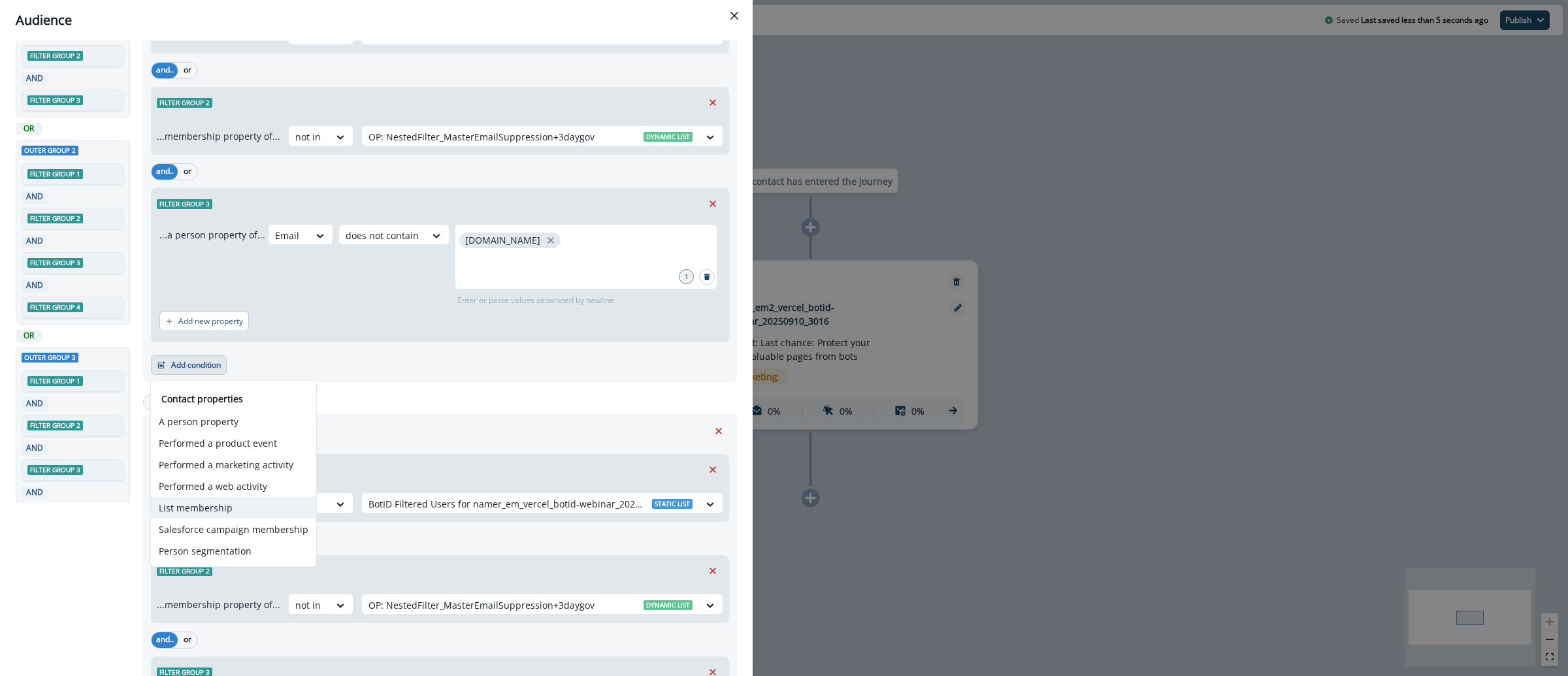
click at [213, 516] on button "List membership" at bounding box center [234, 507] width 166 height 21
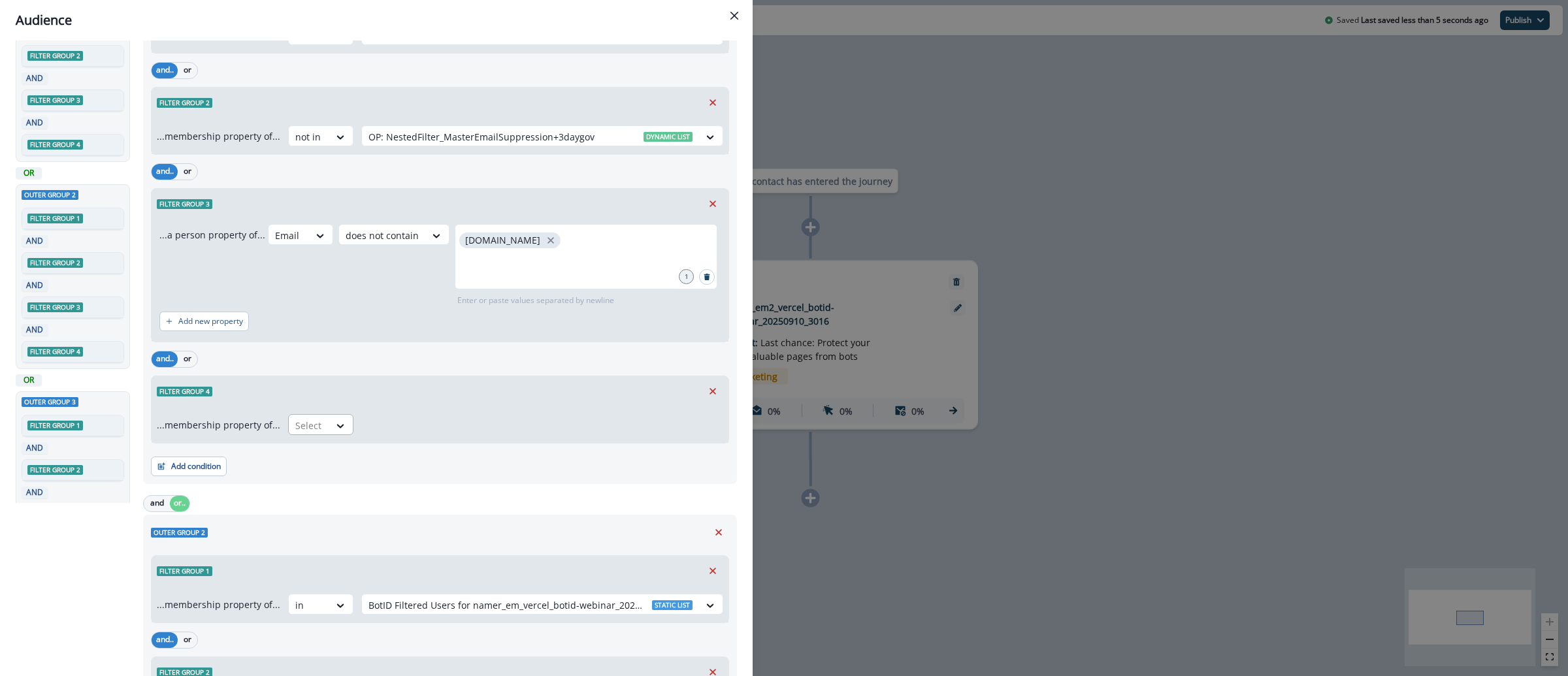
click at [309, 420] on div at bounding box center [309, 425] width 28 height 17
click at [308, 464] on div "not in" at bounding box center [316, 456] width 65 height 24
click at [433, 432] on div at bounding box center [530, 425] width 324 height 17
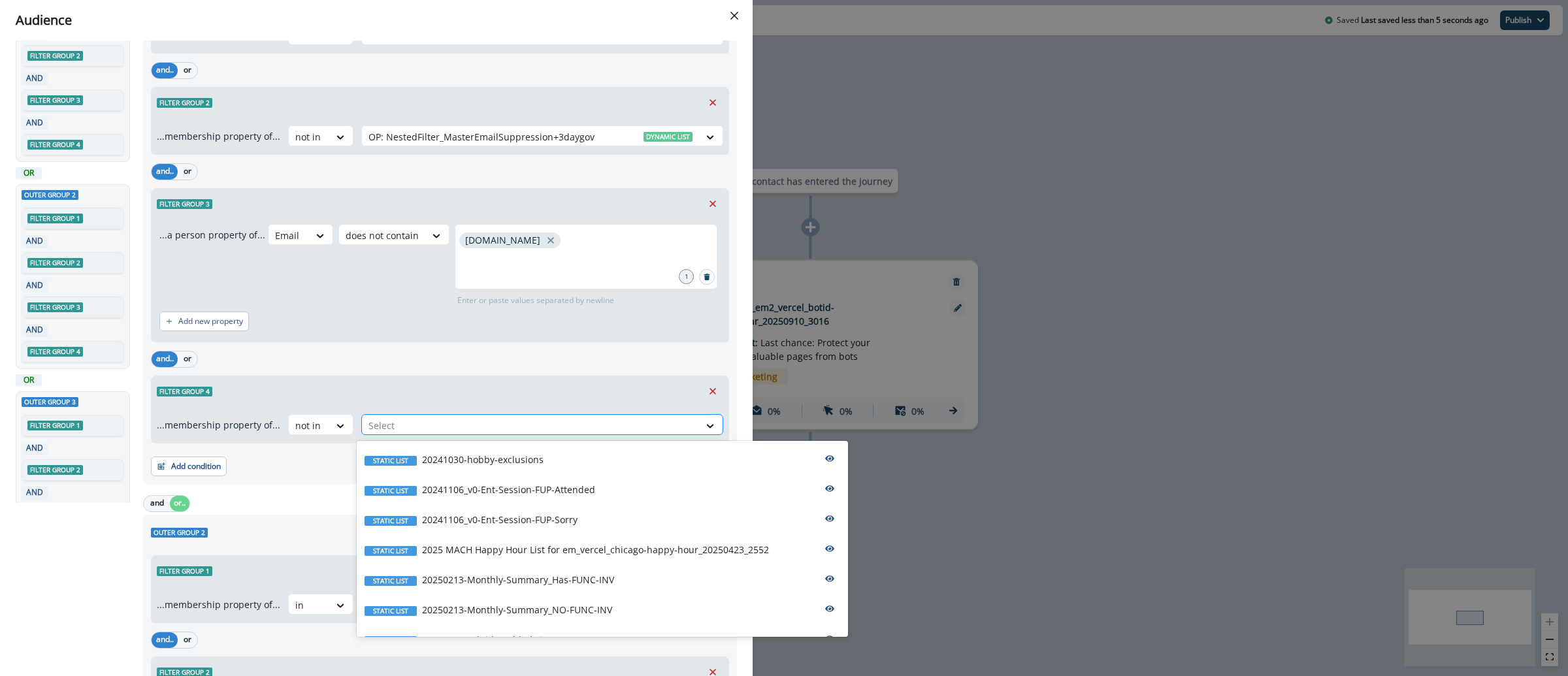
paste input "**********"
type input "**********"
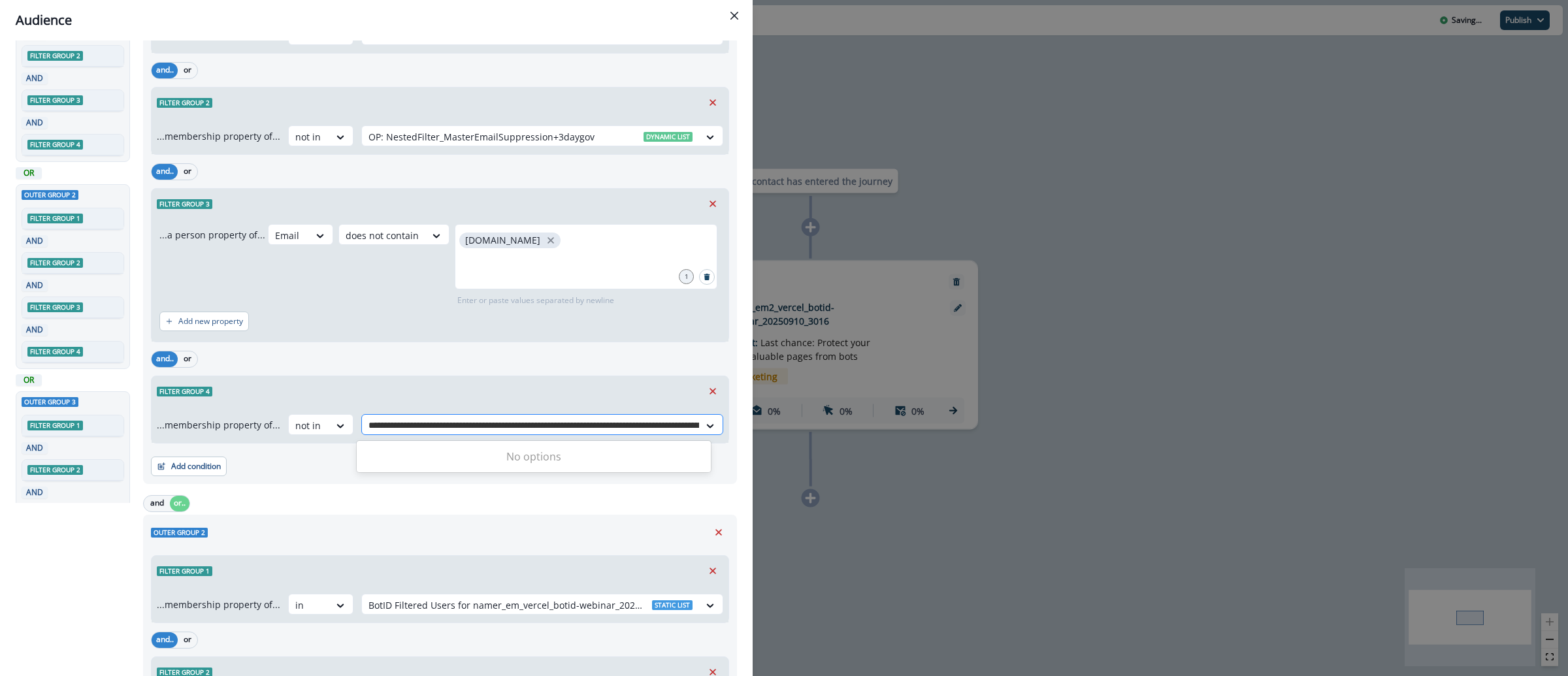
scroll to position [0, 194]
click at [463, 429] on input "**********" at bounding box center [436, 425] width 525 height 14
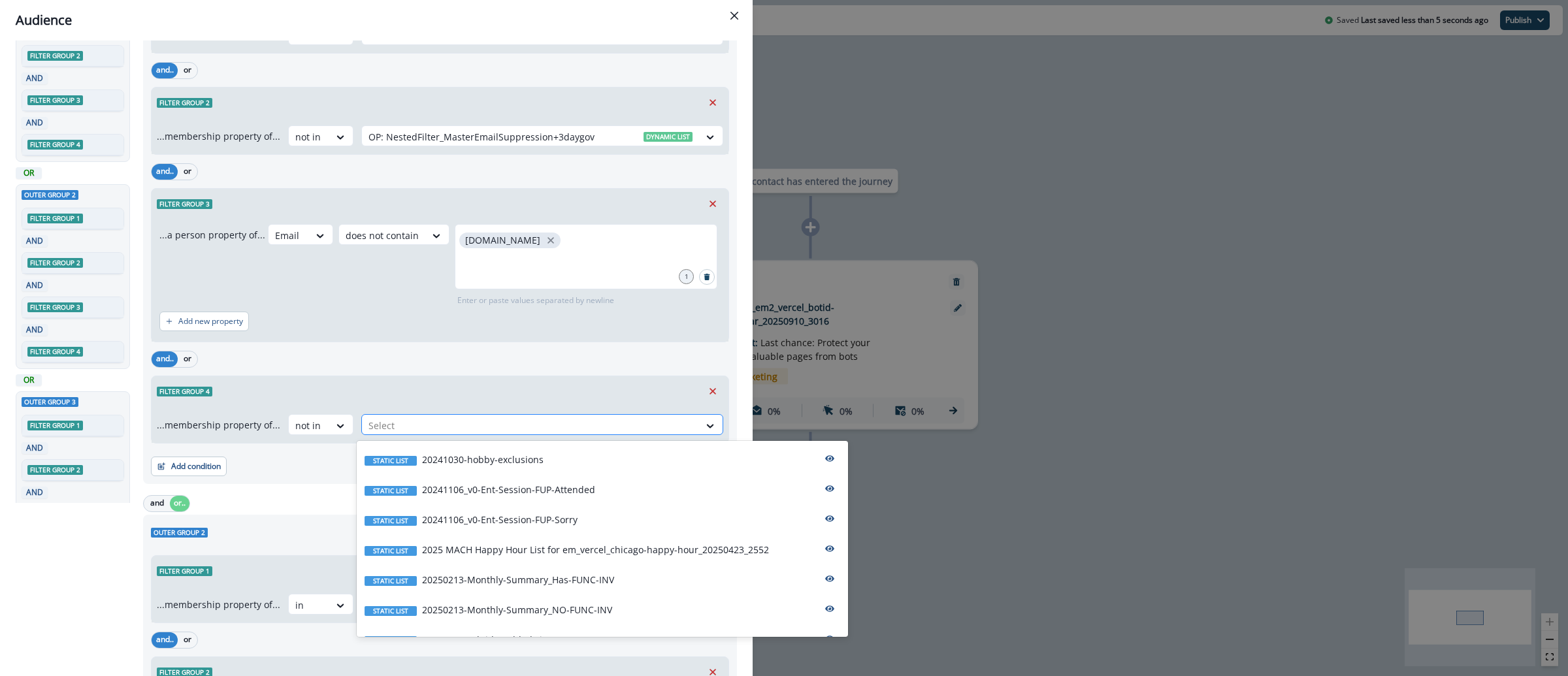
scroll to position [0, 0]
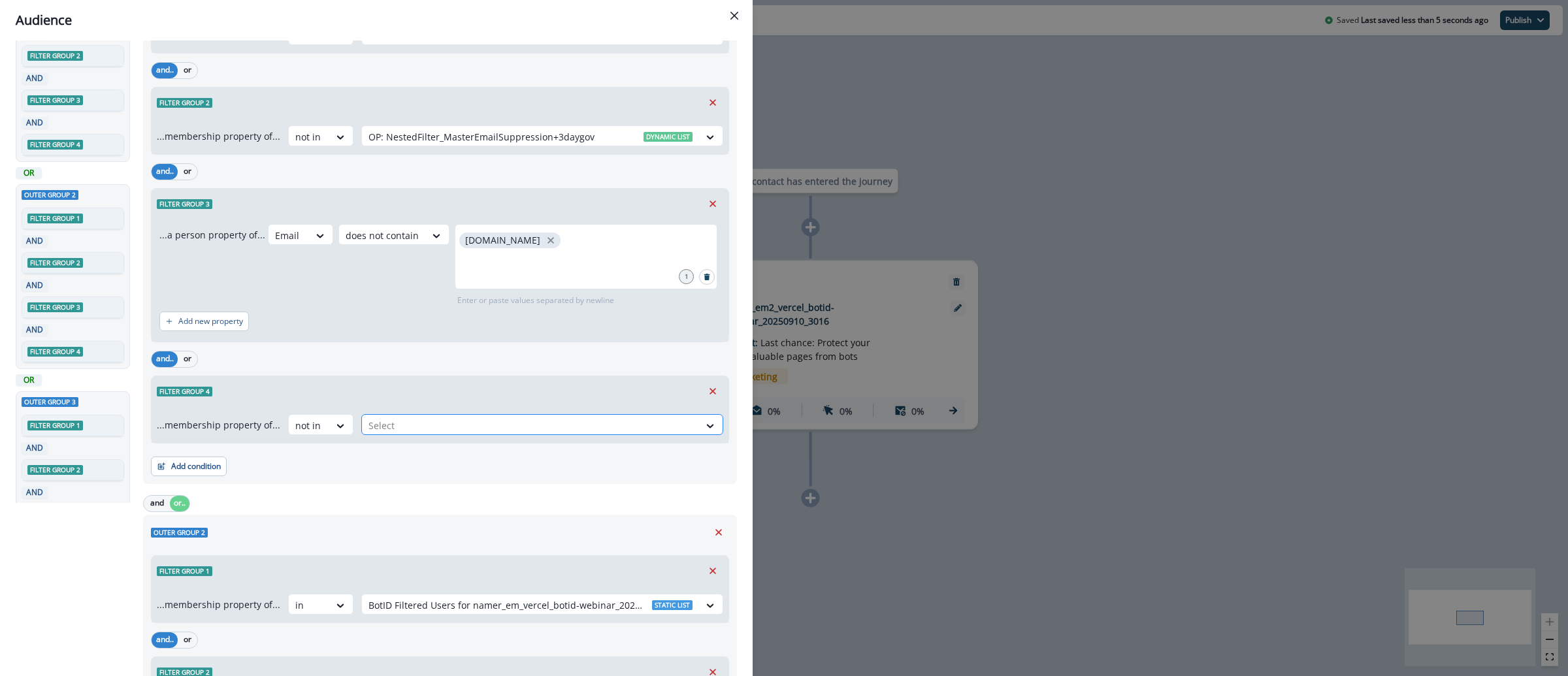
paste input "**********"
type input "**********"
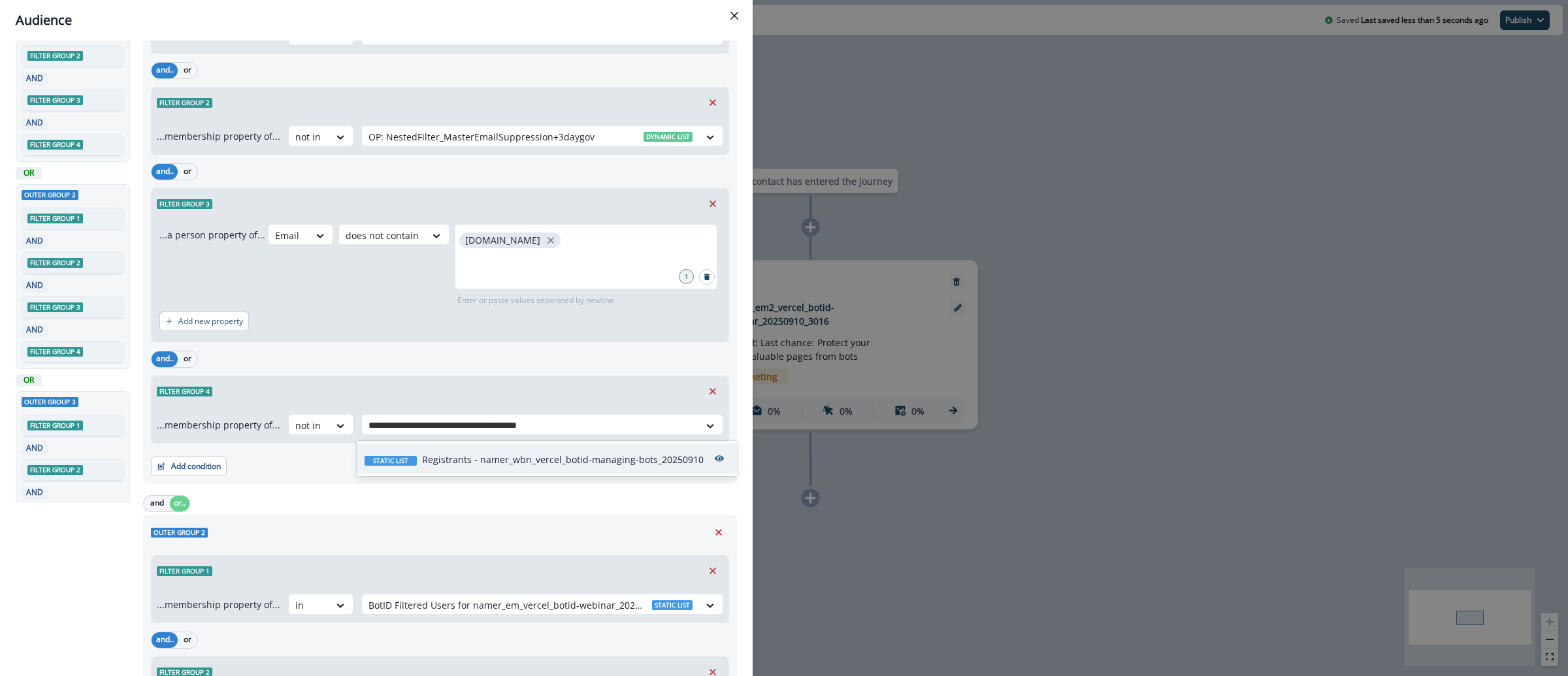
click at [500, 460] on p "Registrants - namer_wbn_vercel_botid-managing-bots_20250910" at bounding box center [563, 460] width 282 height 14
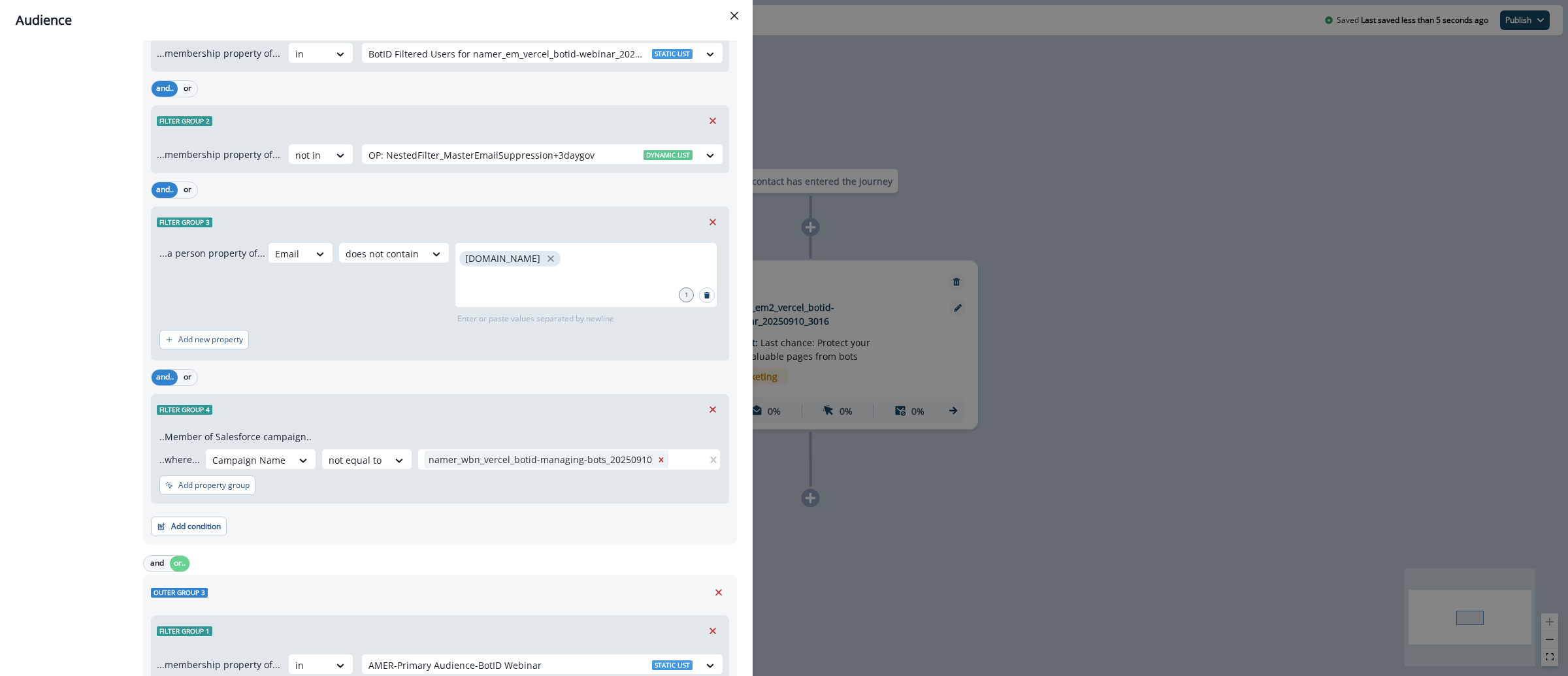
scroll to position [740, 0]
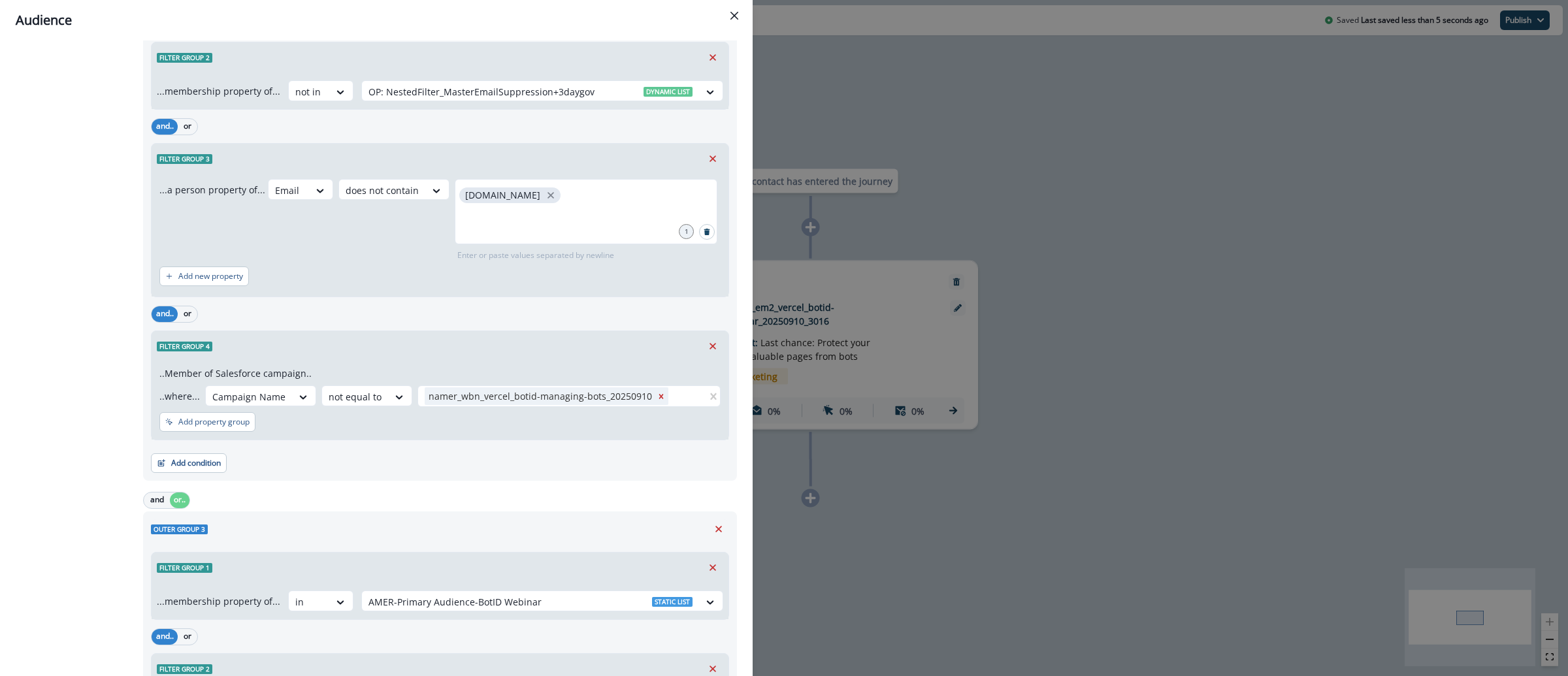
click at [707, 352] on icon "Remove" at bounding box center [713, 346] width 12 height 12
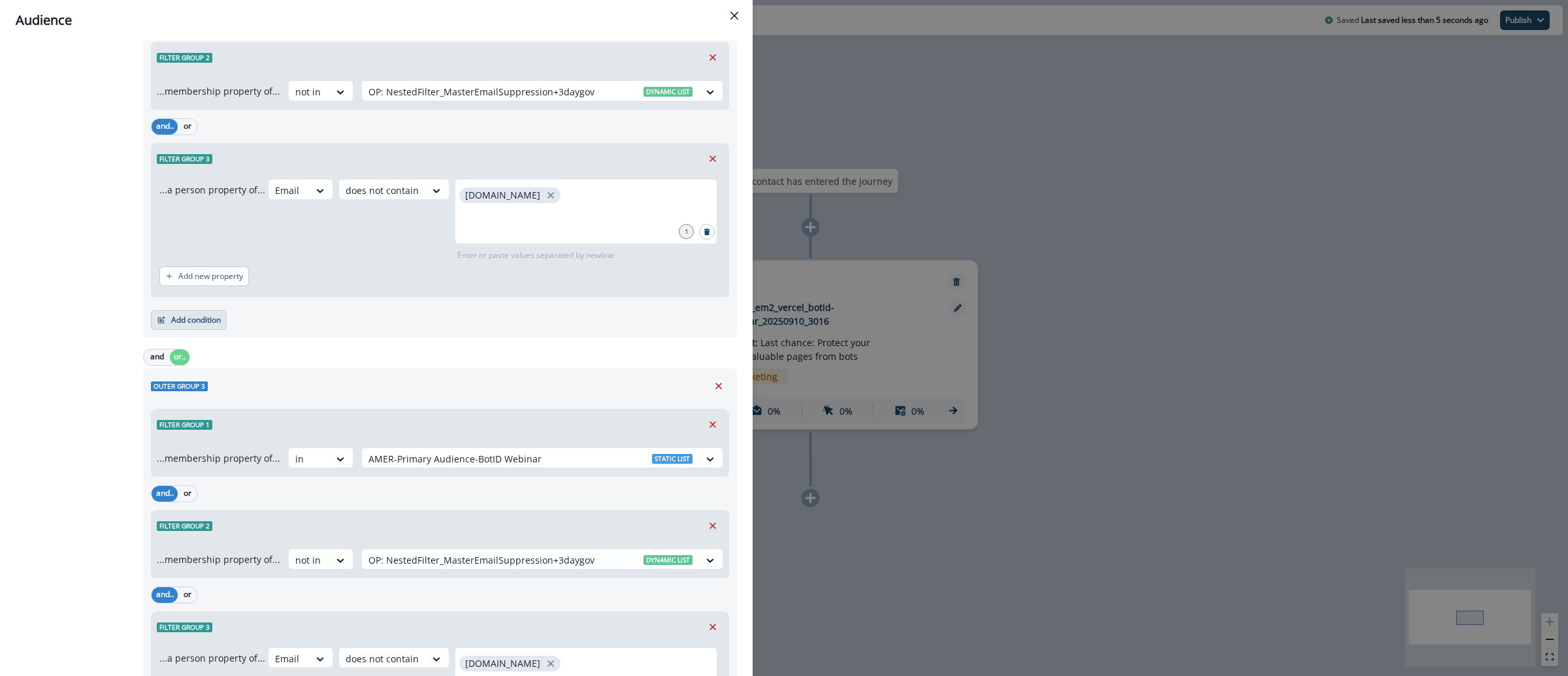
click at [169, 316] on button "Add condition" at bounding box center [189, 320] width 75 height 19
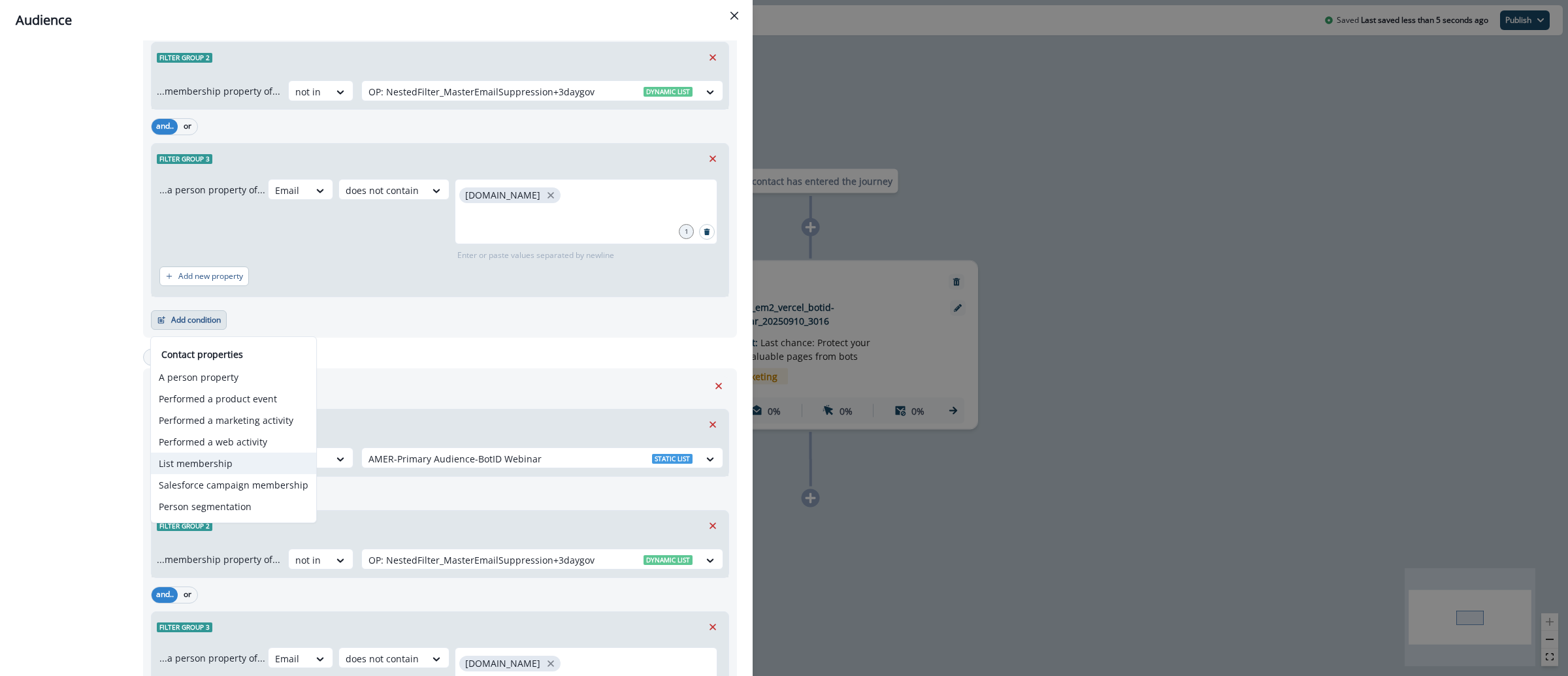
click at [201, 470] on button "List membership" at bounding box center [234, 463] width 166 height 21
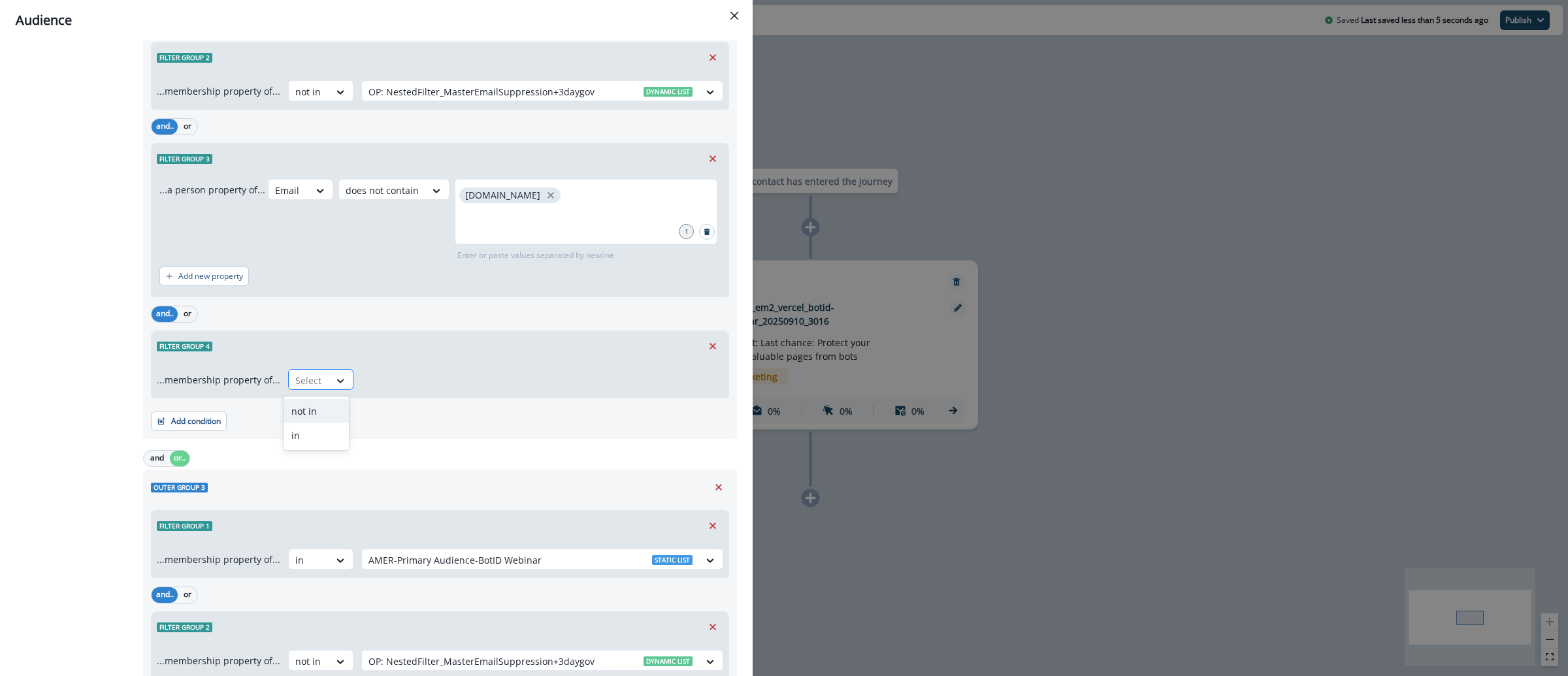
click at [343, 384] on div at bounding box center [341, 381] width 22 height 13
click at [325, 405] on div "not in" at bounding box center [316, 412] width 65 height 24
click at [424, 379] on div at bounding box center [530, 380] width 324 height 17
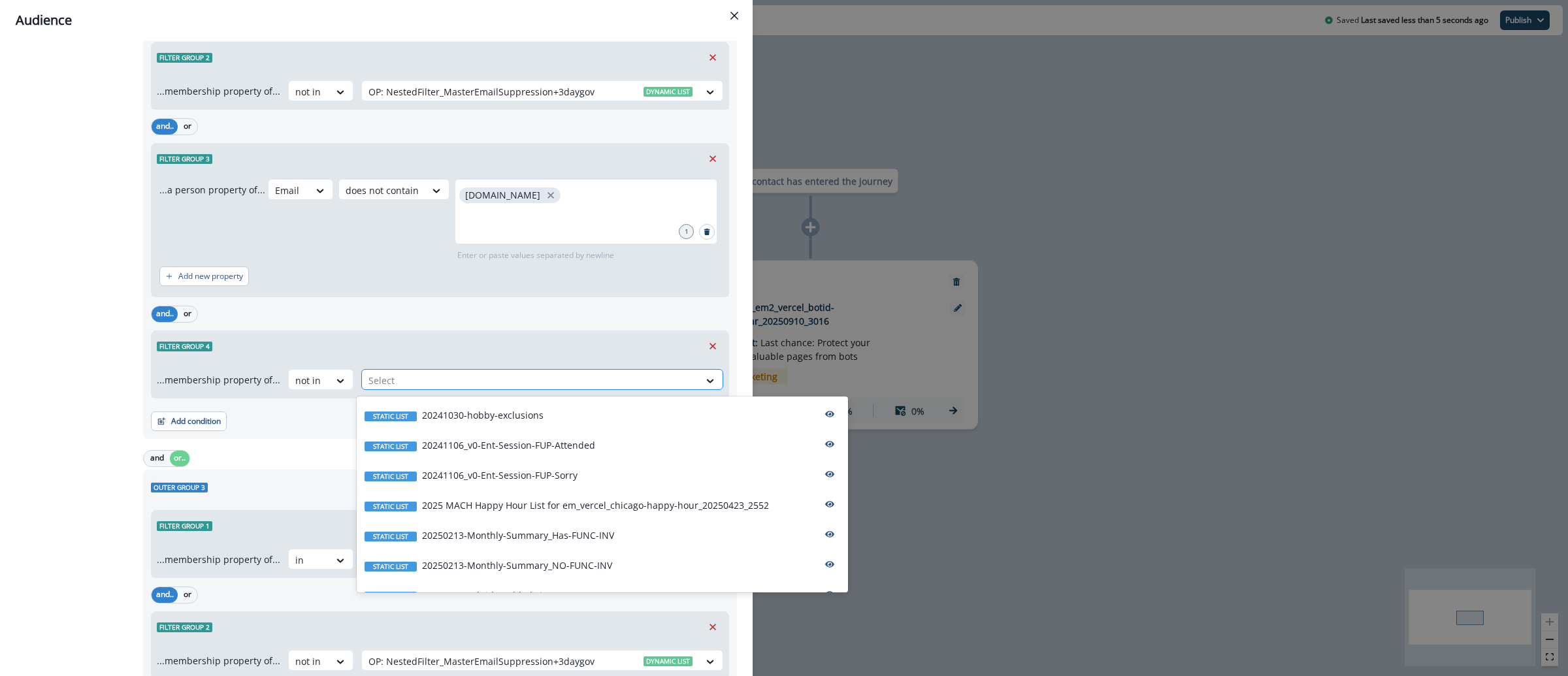
paste input "**********"
type input "**********"
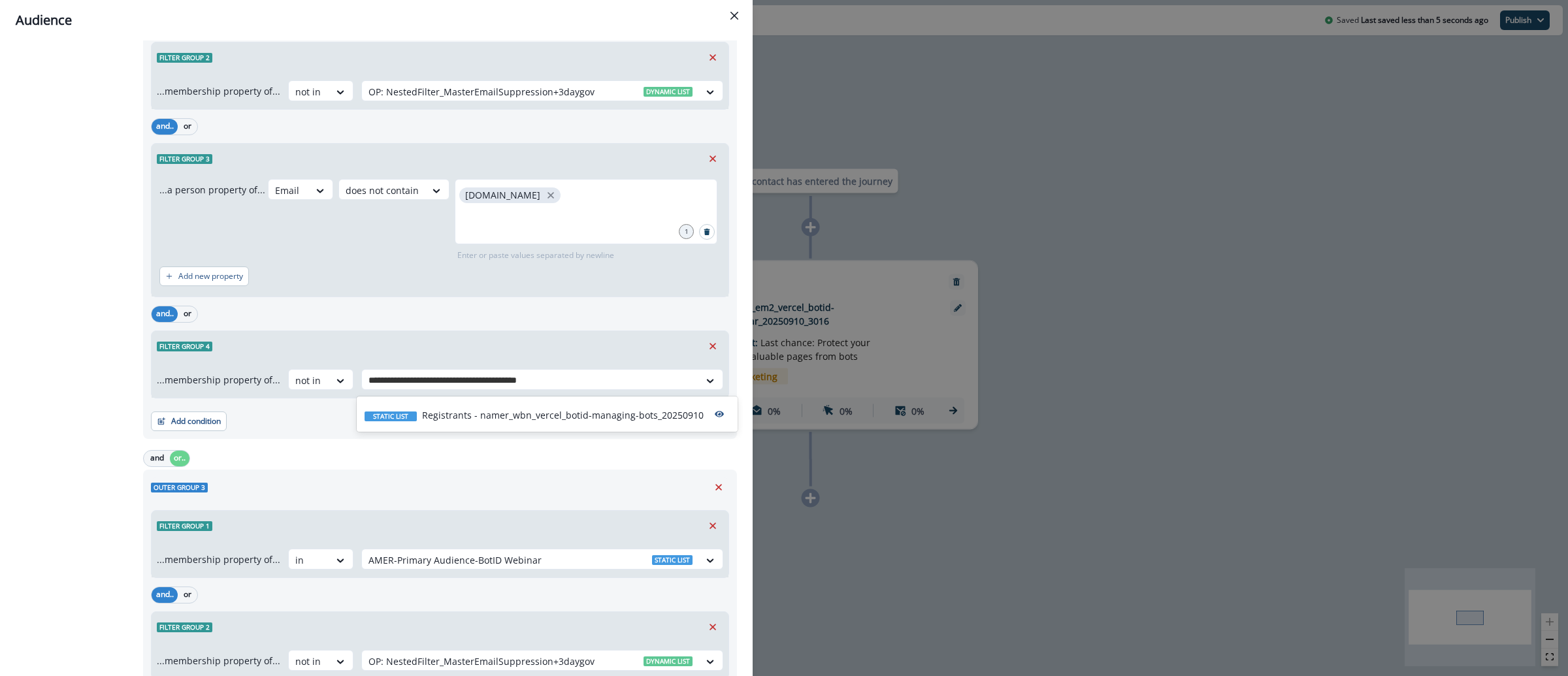
click at [442, 423] on div "Static list Registrants - namer_wbn_vercel_botid-managing-bots_20250910" at bounding box center [547, 414] width 381 height 30
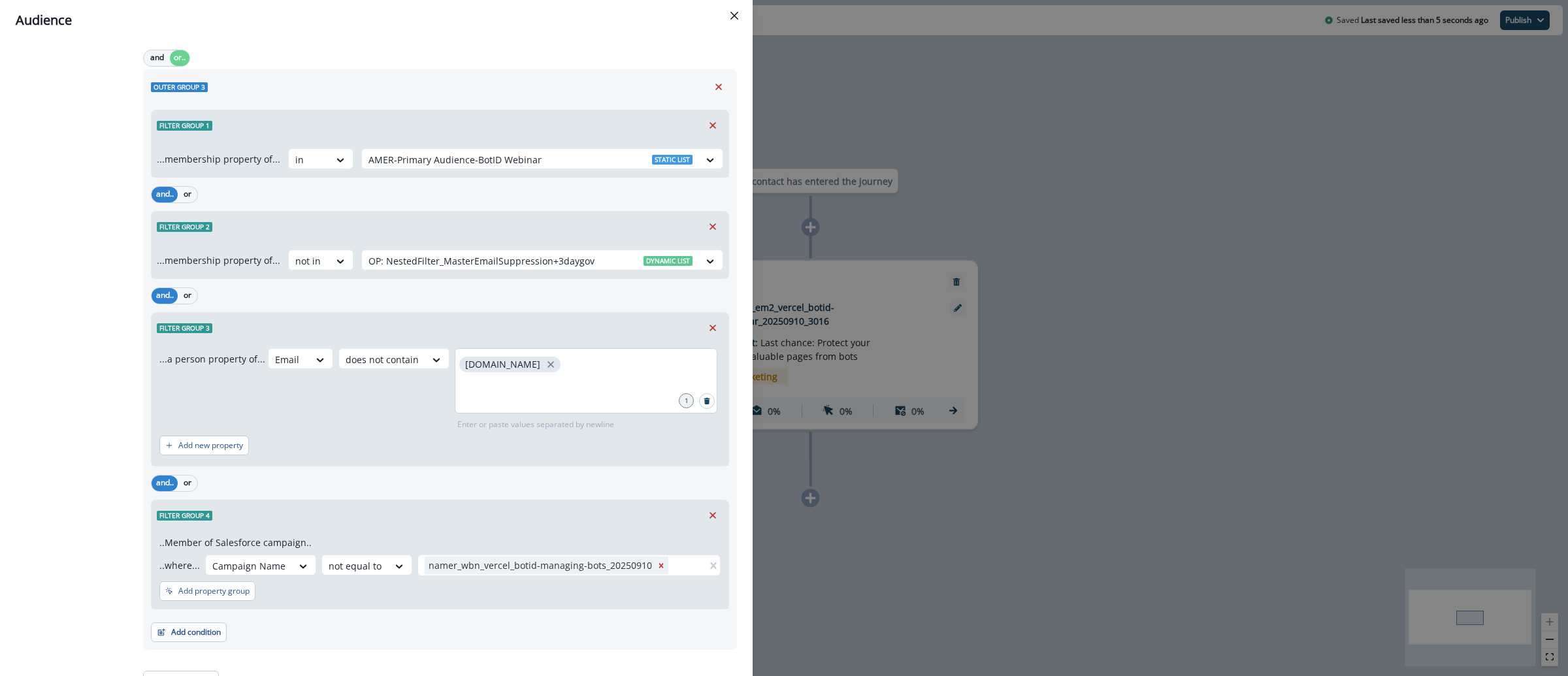
scroll to position [1164, 0]
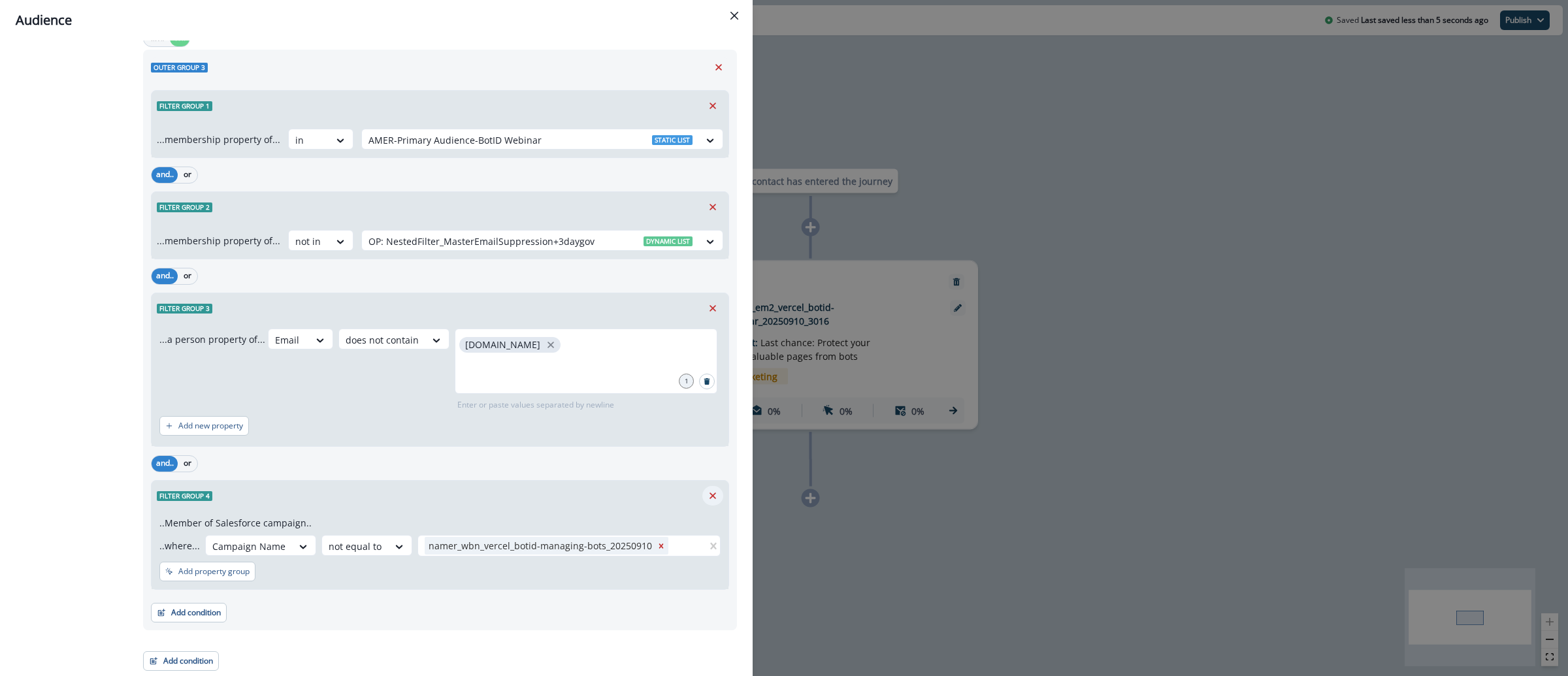
click at [707, 501] on icon "Remove" at bounding box center [713, 495] width 12 height 12
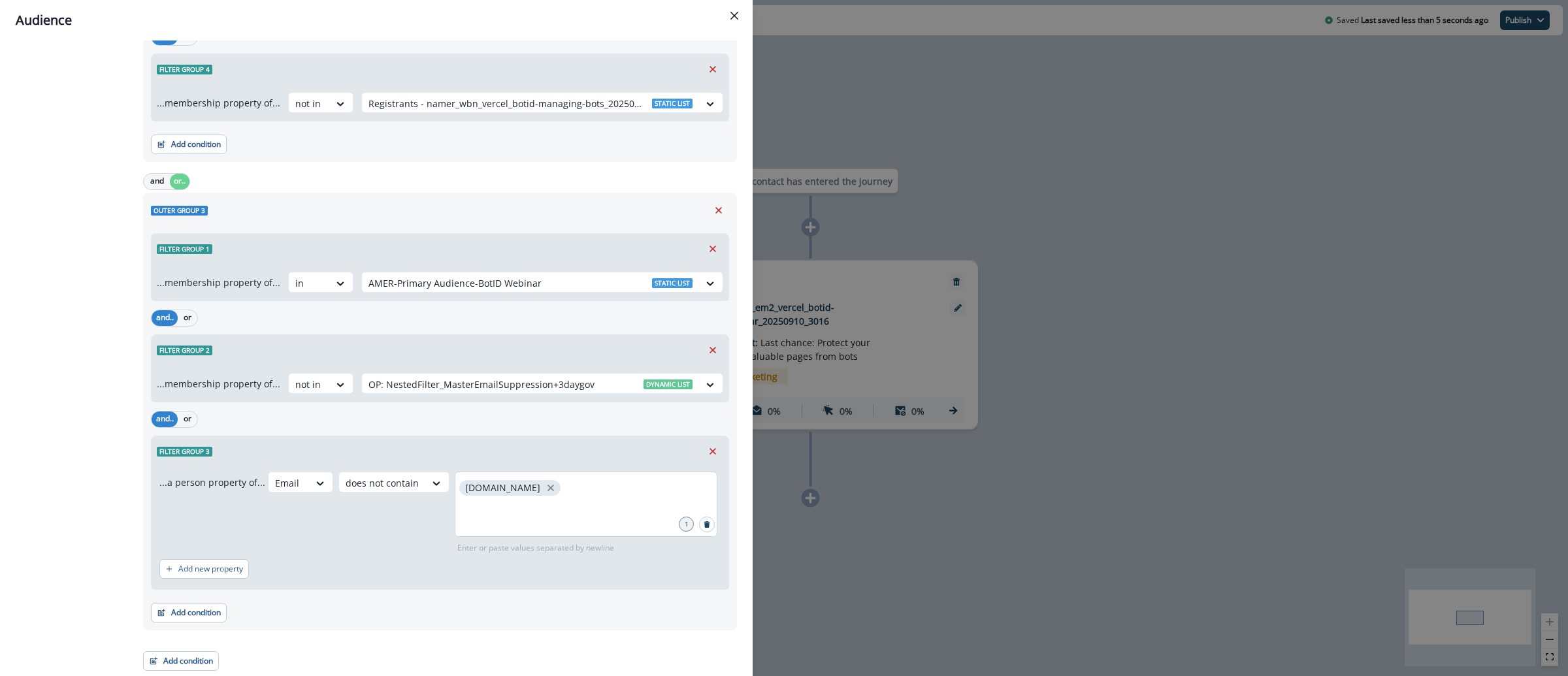
scroll to position [1020, 0]
click at [215, 610] on button "Add condition" at bounding box center [189, 612] width 75 height 19
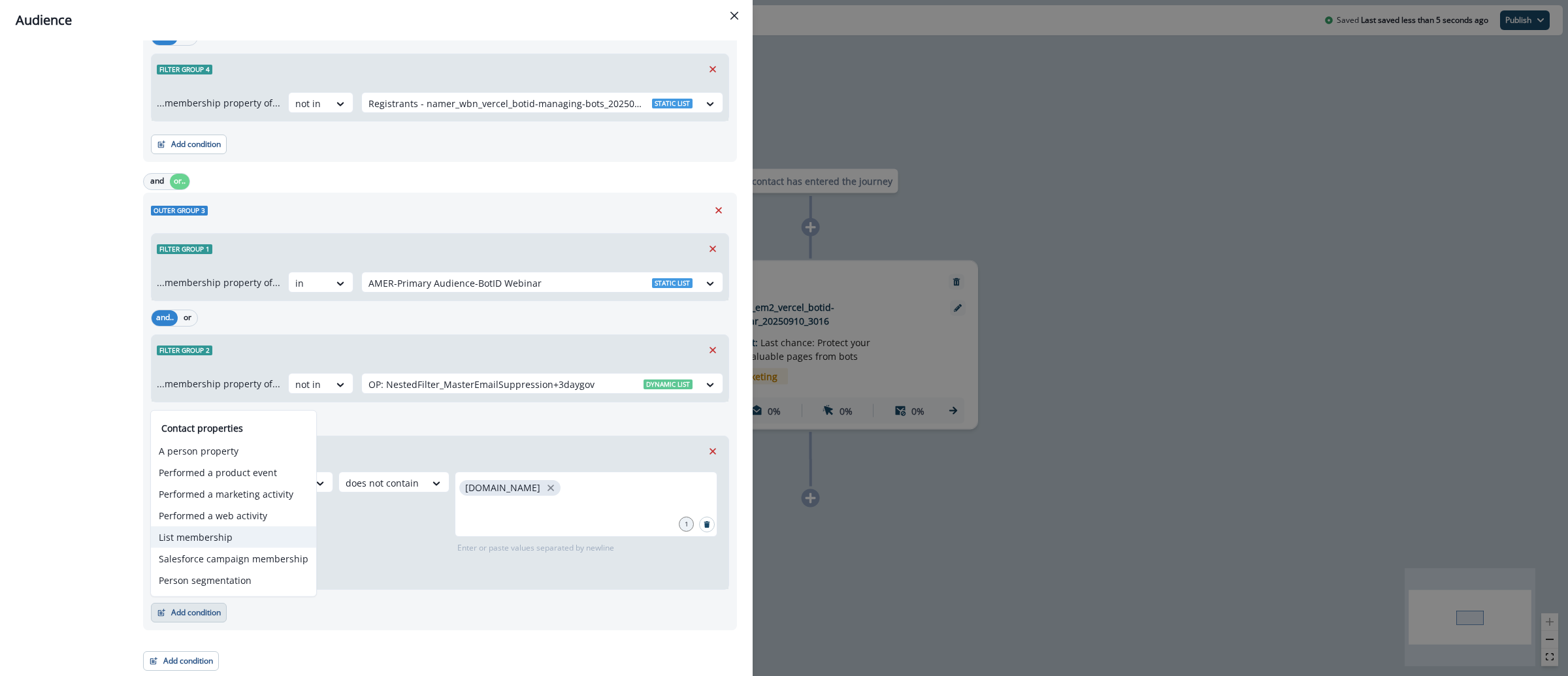
click at [277, 532] on button "List membership" at bounding box center [234, 537] width 166 height 21
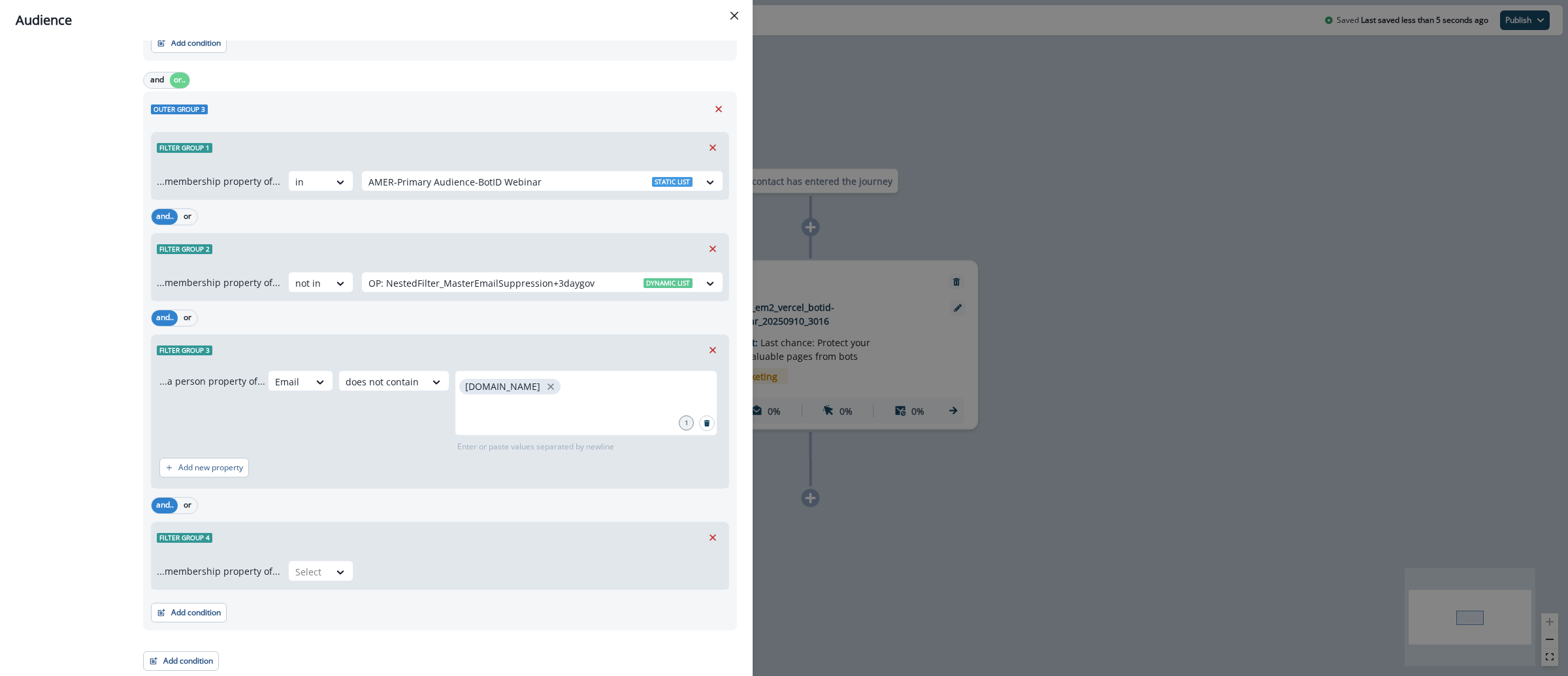
scroll to position [1122, 0]
click at [342, 569] on div at bounding box center [341, 572] width 22 height 13
click at [321, 600] on div "not in" at bounding box center [316, 600] width 65 height 24
click at [404, 576] on div at bounding box center [530, 572] width 324 height 17
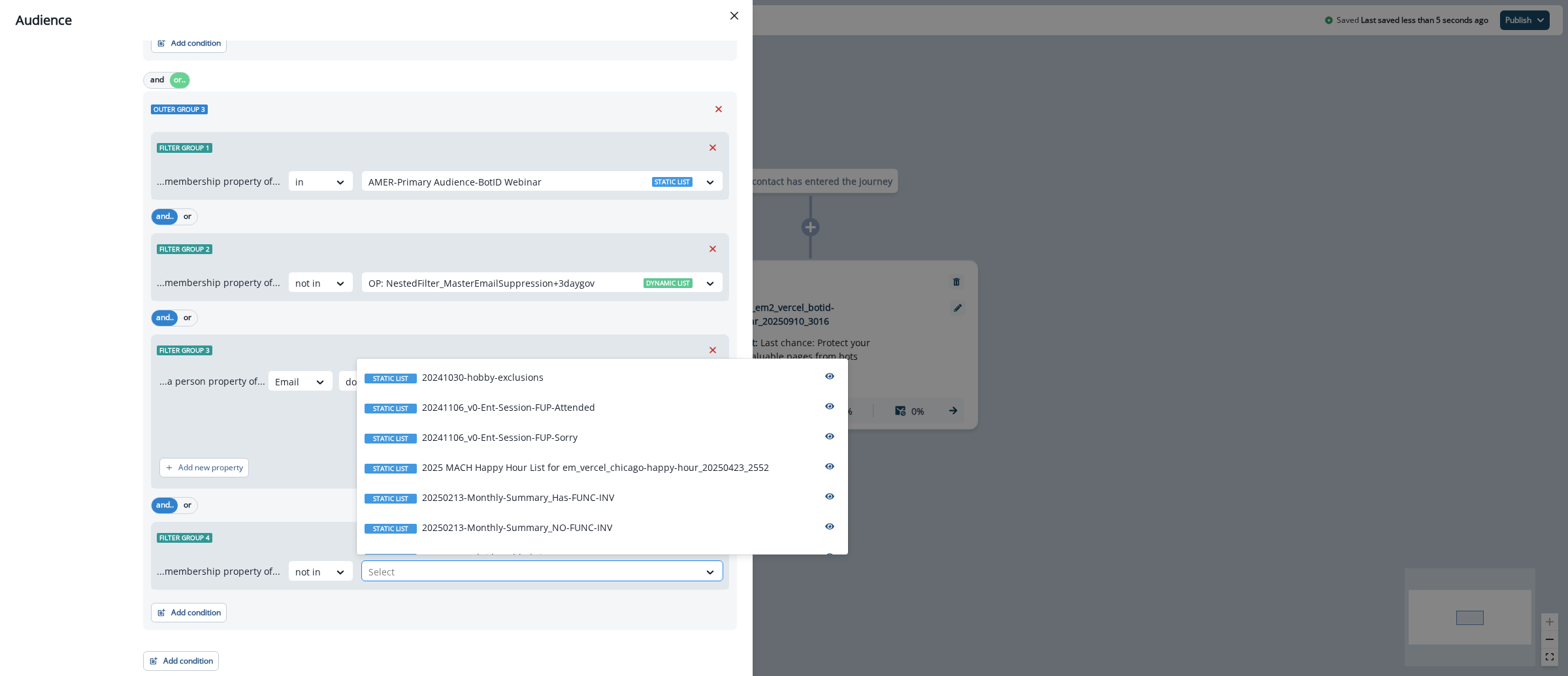
paste input "**********"
type input "**********"
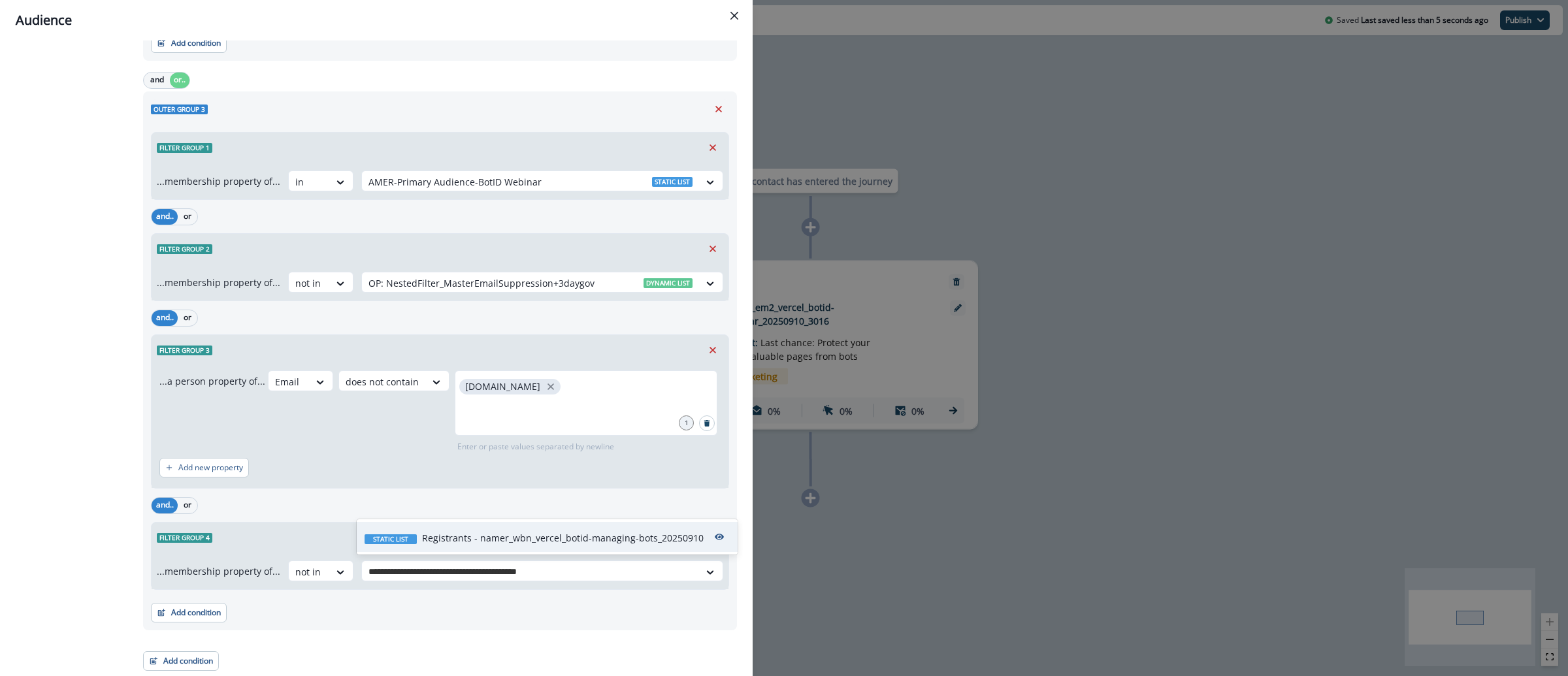
click at [537, 543] on p "Registrants - namer_wbn_vercel_botid-managing-bots_20250910" at bounding box center [563, 538] width 282 height 14
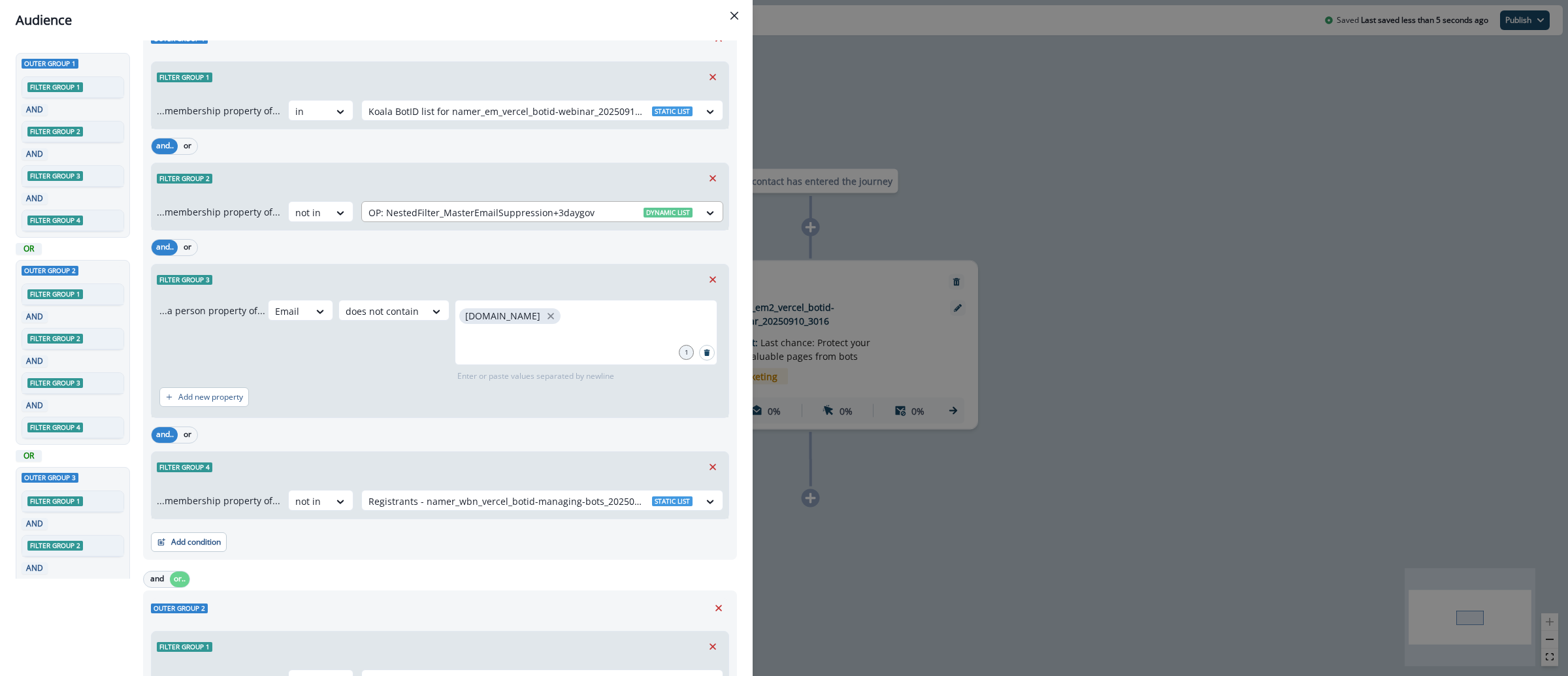
scroll to position [0, 0]
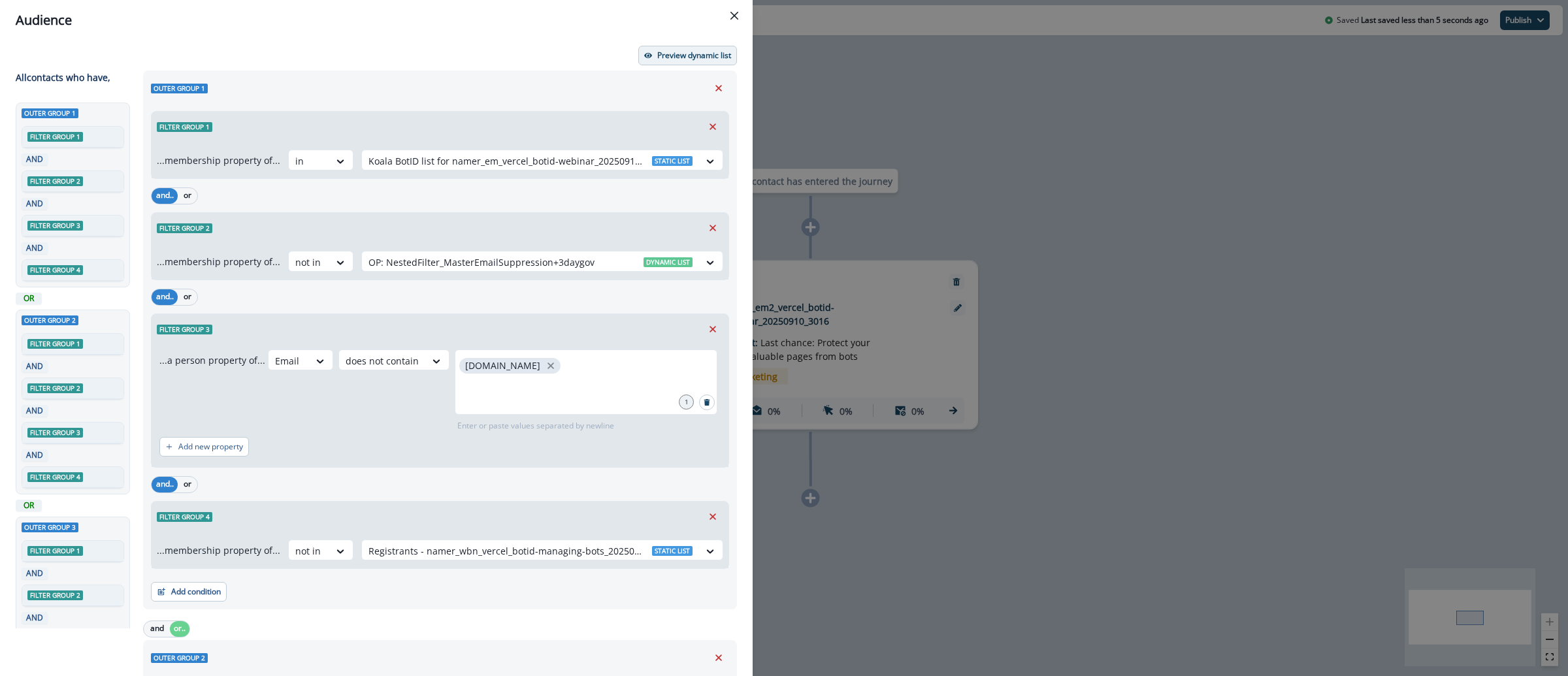
click at [664, 53] on p "Preview dynamic list" at bounding box center [694, 55] width 74 height 9
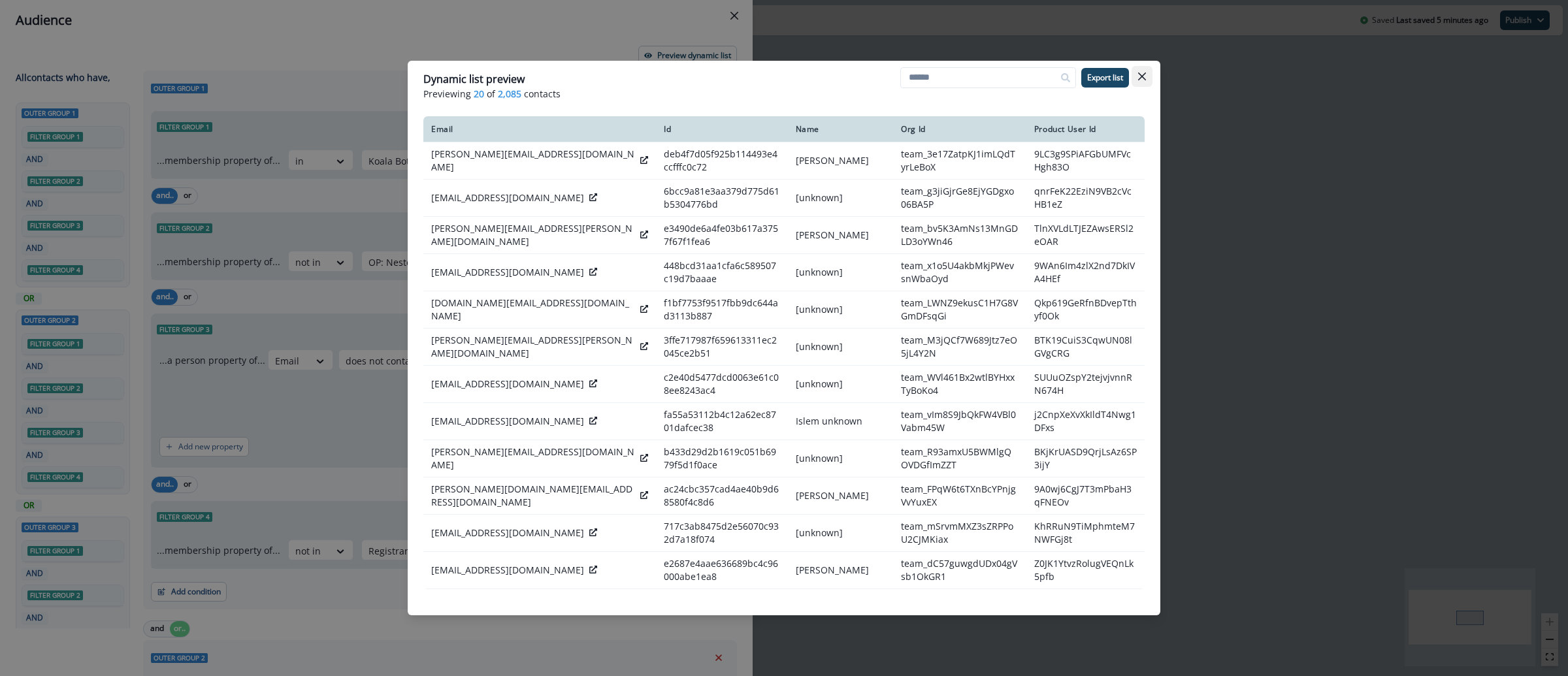
click at [1144, 76] on icon "Close" at bounding box center [1142, 76] width 8 height 8
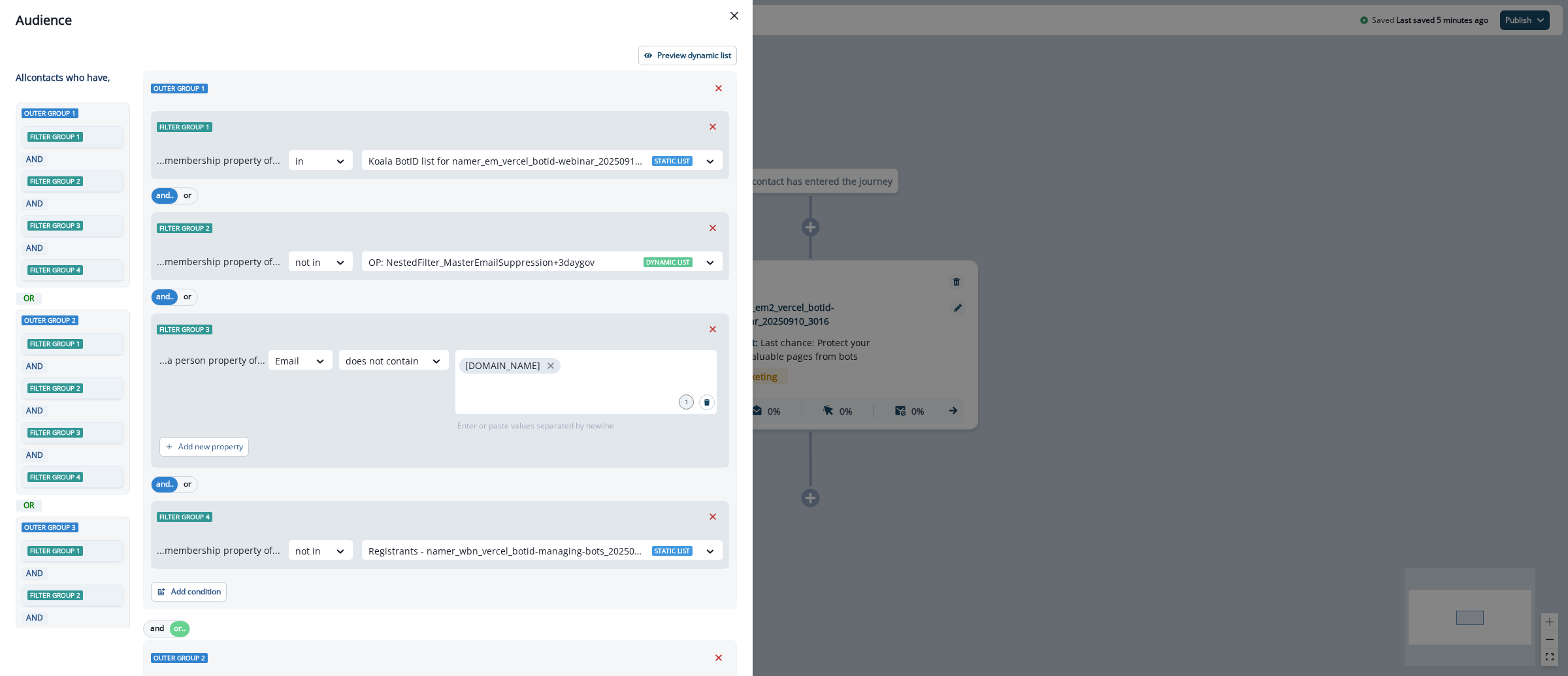
click at [1007, 108] on div "Audience Preview dynamic list All contact s who have, Outer group 1 Filter grou…" at bounding box center [784, 338] width 1568 height 676
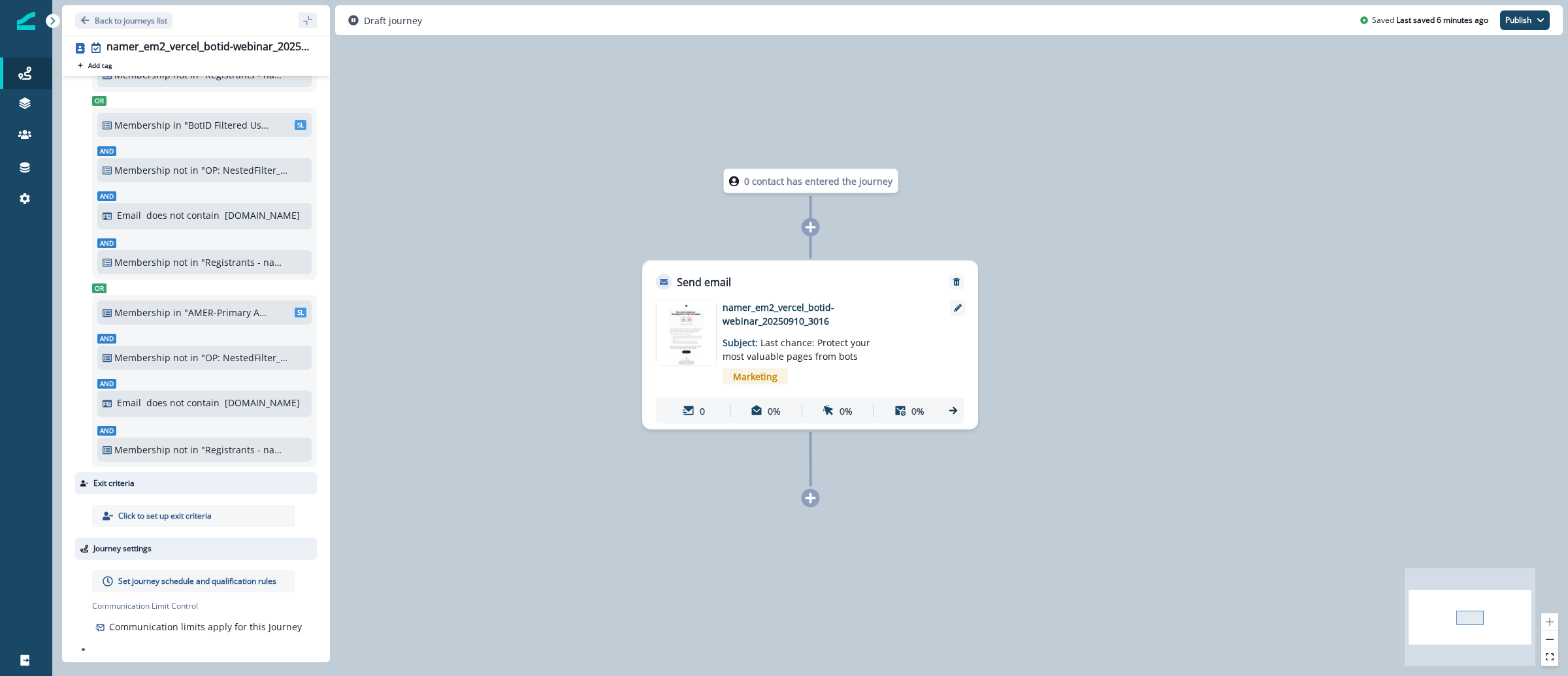
scroll to position [235, 0]
click at [190, 576] on p "Set journey schedule and qualification rules" at bounding box center [197, 581] width 158 height 12
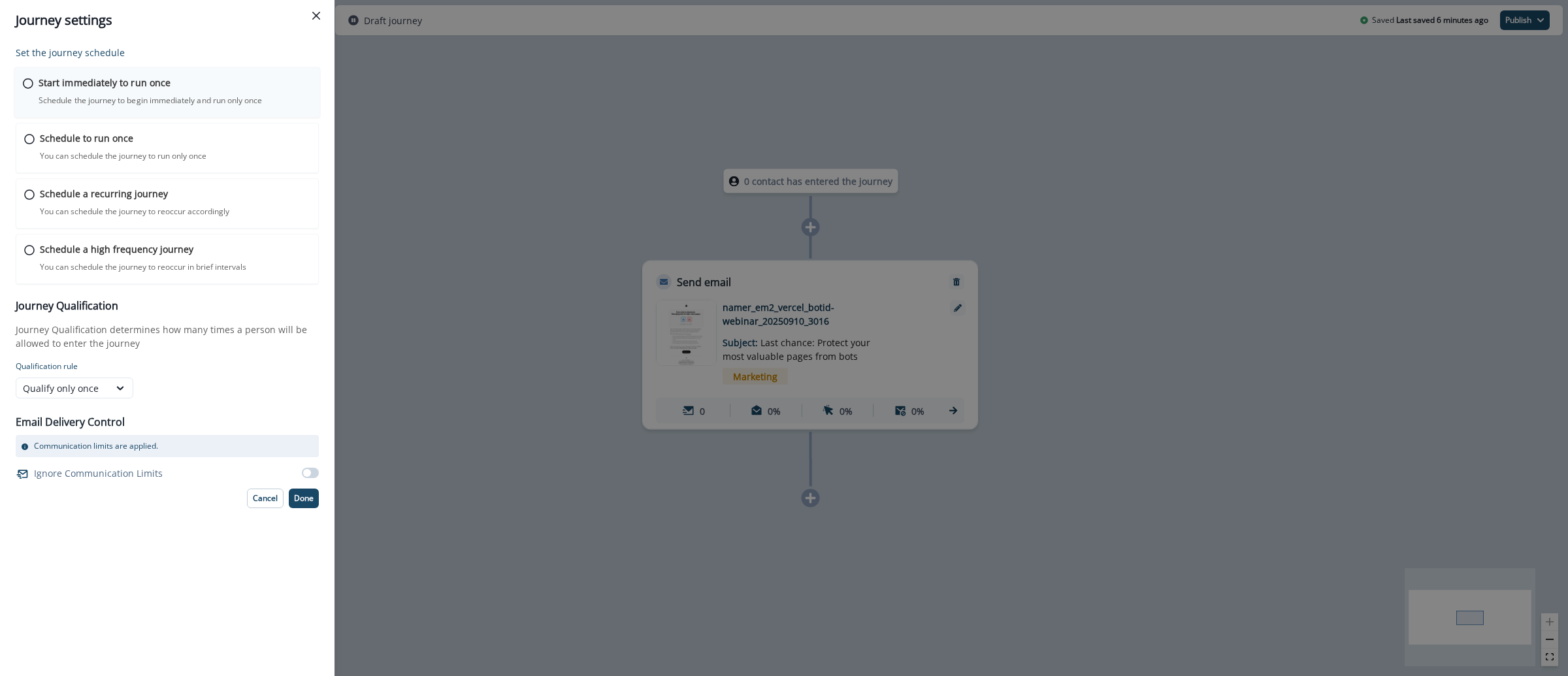
click at [136, 77] on p "Start immediately to run once" at bounding box center [104, 82] width 132 height 14
click at [309, 503] on button "Done" at bounding box center [304, 496] width 30 height 19
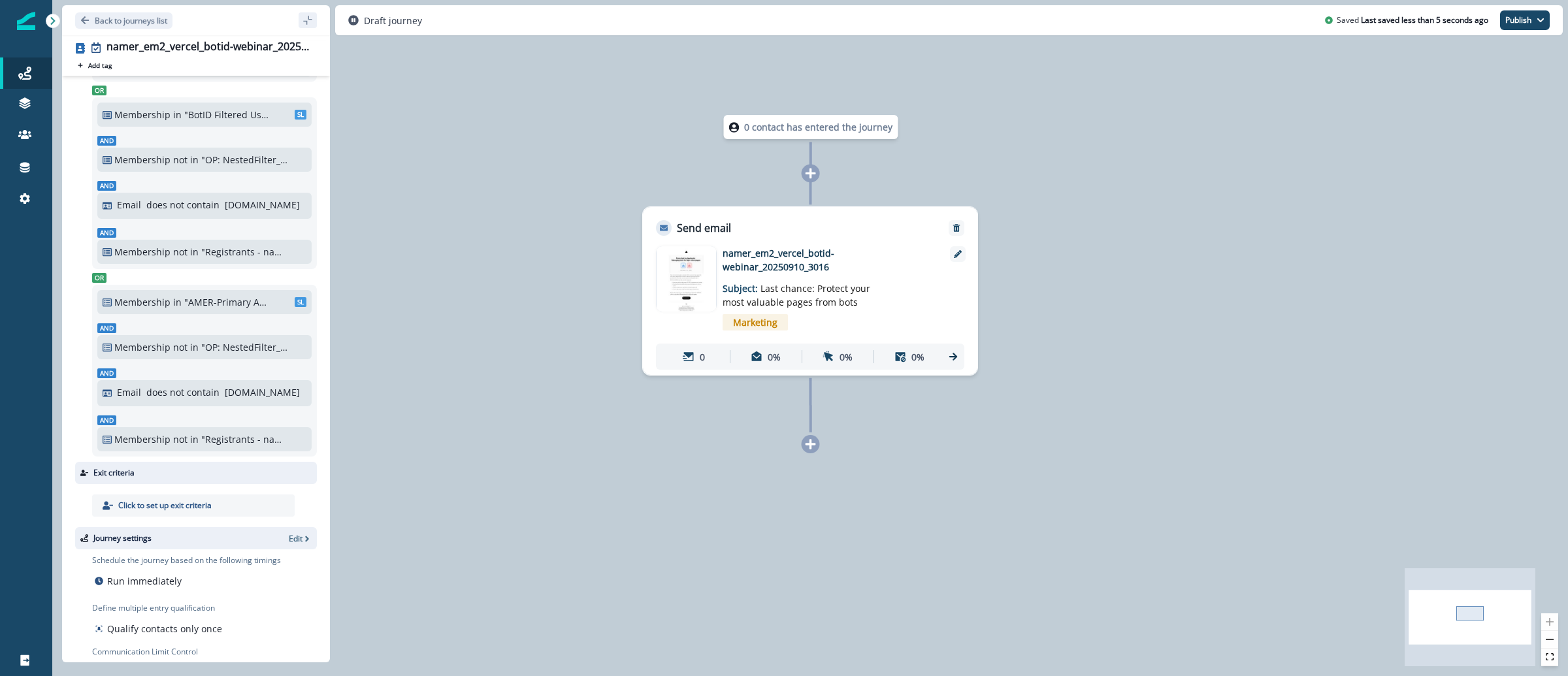
drag, startPoint x: 726, startPoint y: 286, endPoint x: 894, endPoint y: 321, distance: 171.6
click at [894, 321] on div "namer_em2_vercel_botid-webinar_20250910_3016 Subject: Last chance: Protect your…" at bounding box center [830, 291] width 215 height 89
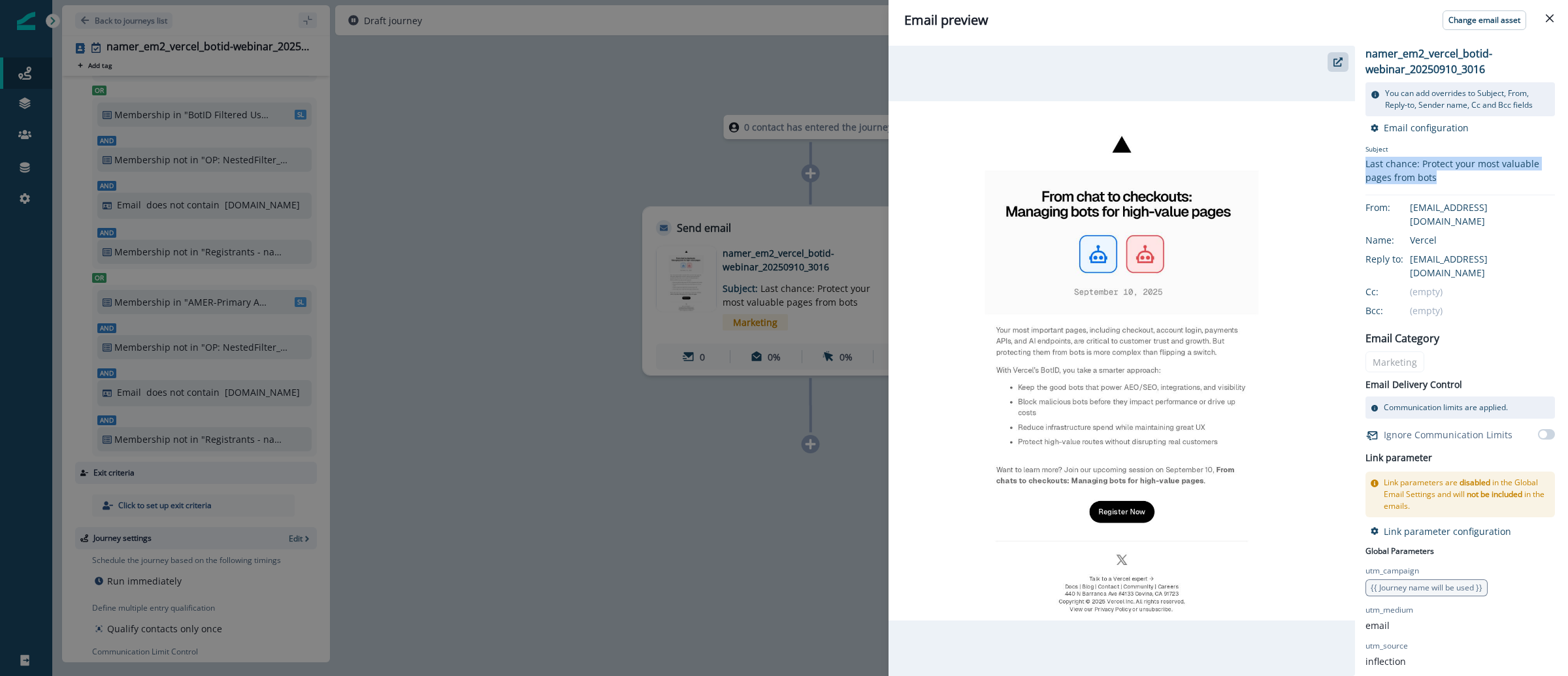
drag, startPoint x: 1413, startPoint y: 173, endPoint x: 1366, endPoint y: 167, distance: 47.4
click at [1366, 167] on div "Last chance: Protect your most valuable pages from bots" at bounding box center [1460, 170] width 190 height 28
copy div "Last chance: Protect your most valuable pages from bots"
